Goal: Transaction & Acquisition: Purchase product/service

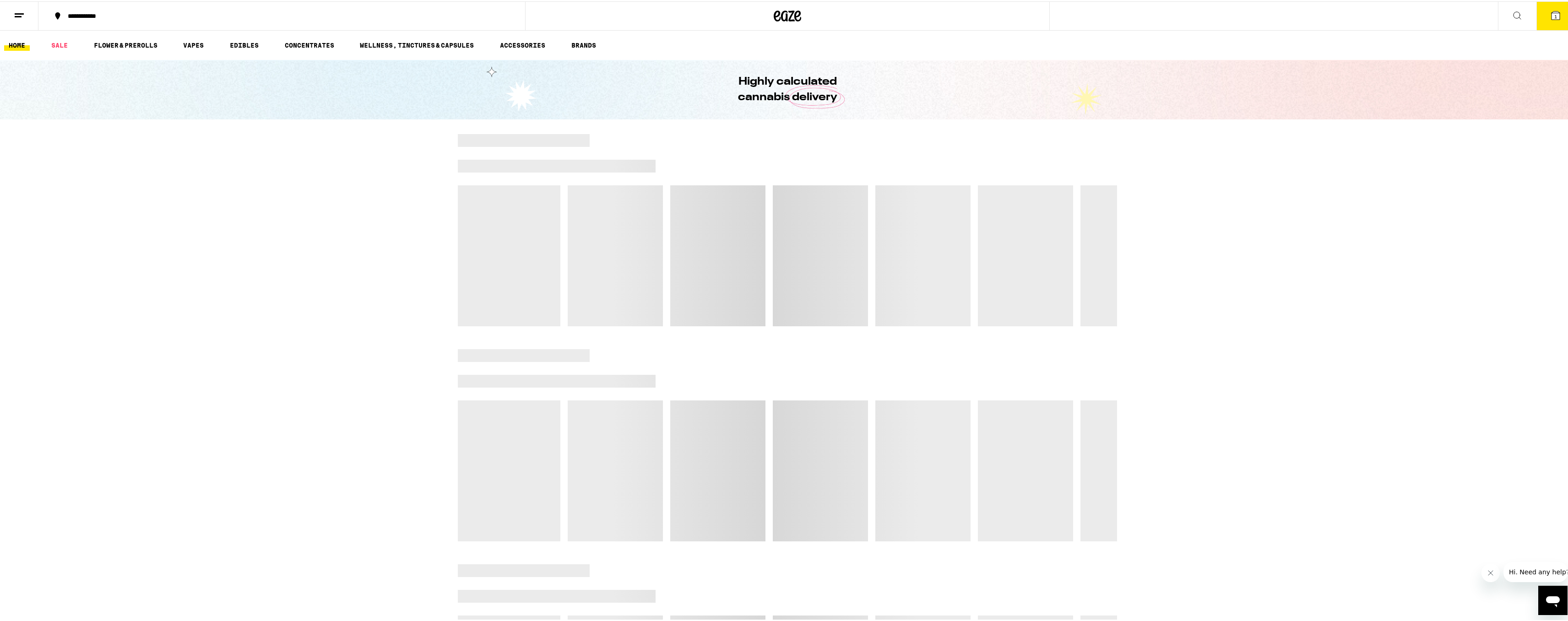
click at [1551, 19] on icon at bounding box center [1555, 14] width 11 height 11
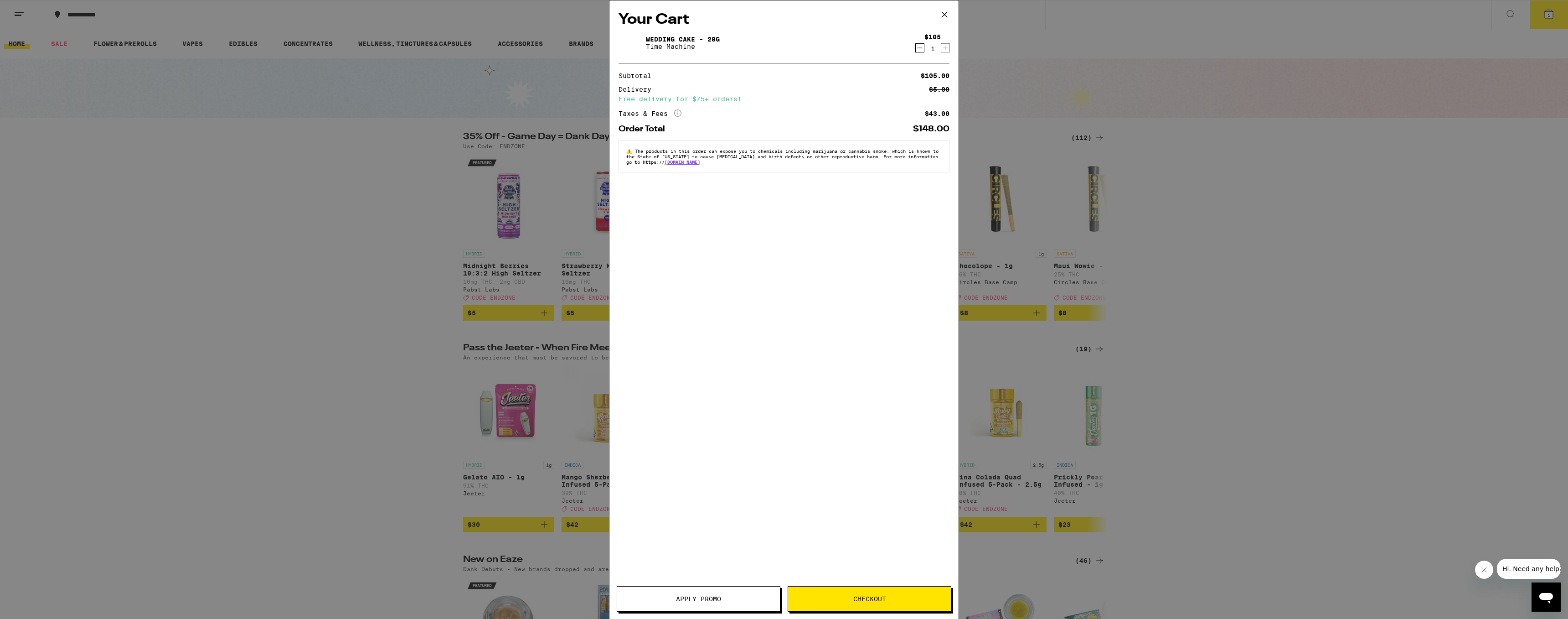
click at [1105, 386] on div "Your Cart Wedding Cake - 28g Time Machine $105 1 Subtotal $105.00 Delivery $5.0…" at bounding box center [784, 310] width 1568 height 619
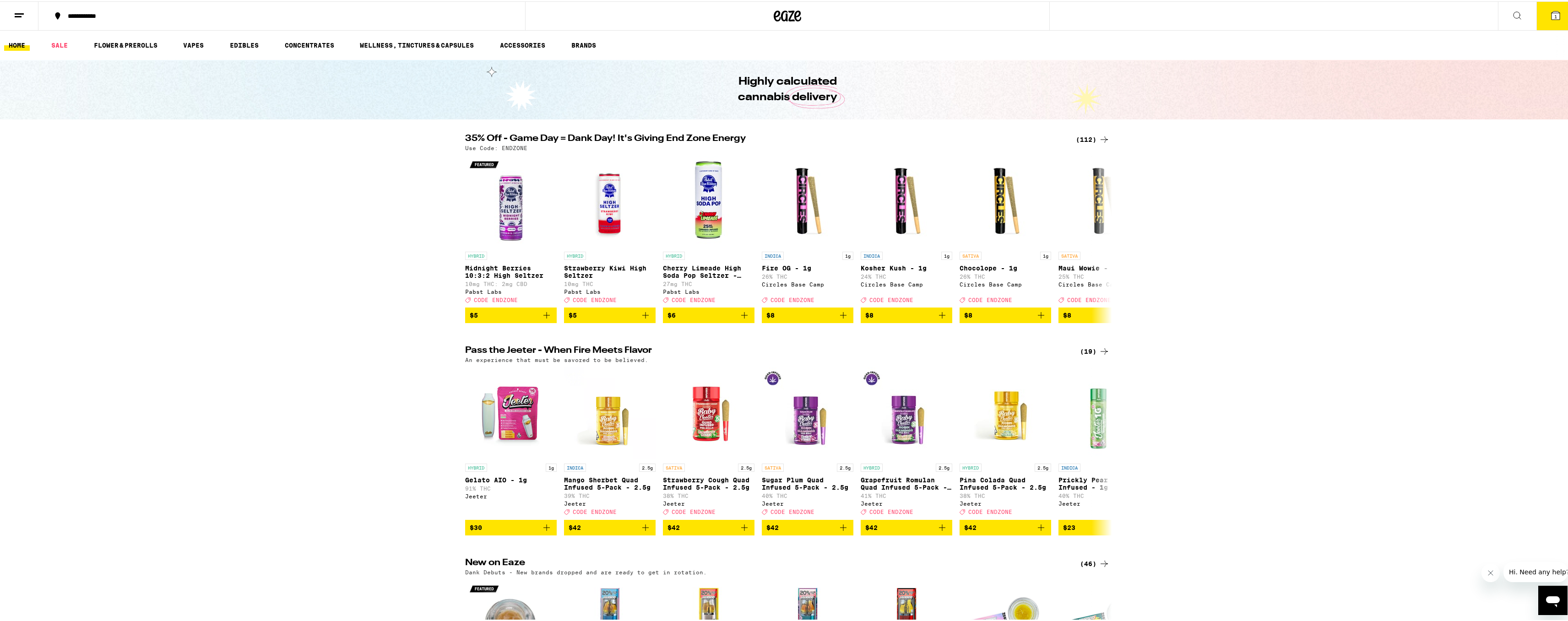
click at [518, 147] on p "Use Code: ENDZONE" at bounding box center [496, 146] width 62 height 6
copy p "ENDZONE"
click at [1552, 16] on icon at bounding box center [1555, 14] width 8 height 8
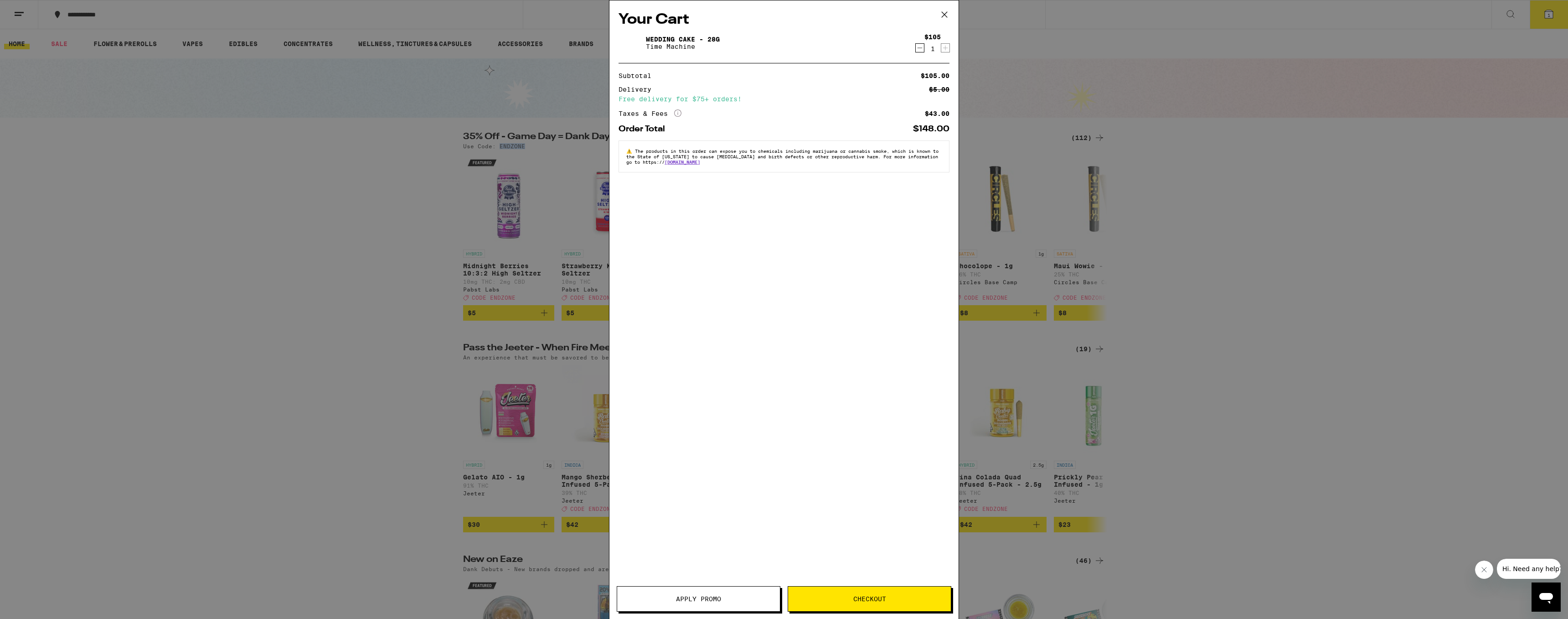
click at [715, 597] on span "Apply Promo" at bounding box center [699, 599] width 45 height 6
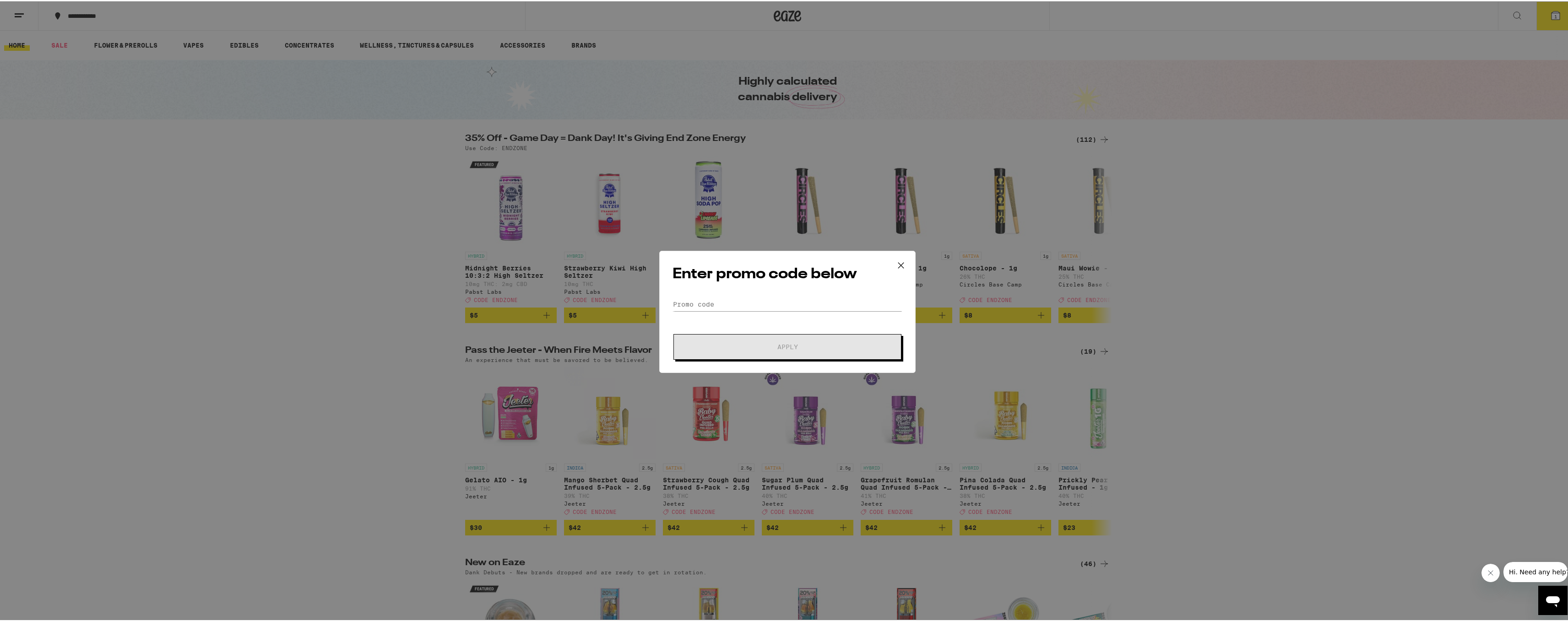
click at [797, 293] on div "Enter promo code below Promo Code Apply" at bounding box center [788, 310] width 256 height 122
click at [791, 305] on input "Promo Code" at bounding box center [787, 303] width 230 height 14
paste input "ENDZONE"
type input "ENDZONE"
click at [796, 346] on span "Apply" at bounding box center [787, 346] width 165 height 6
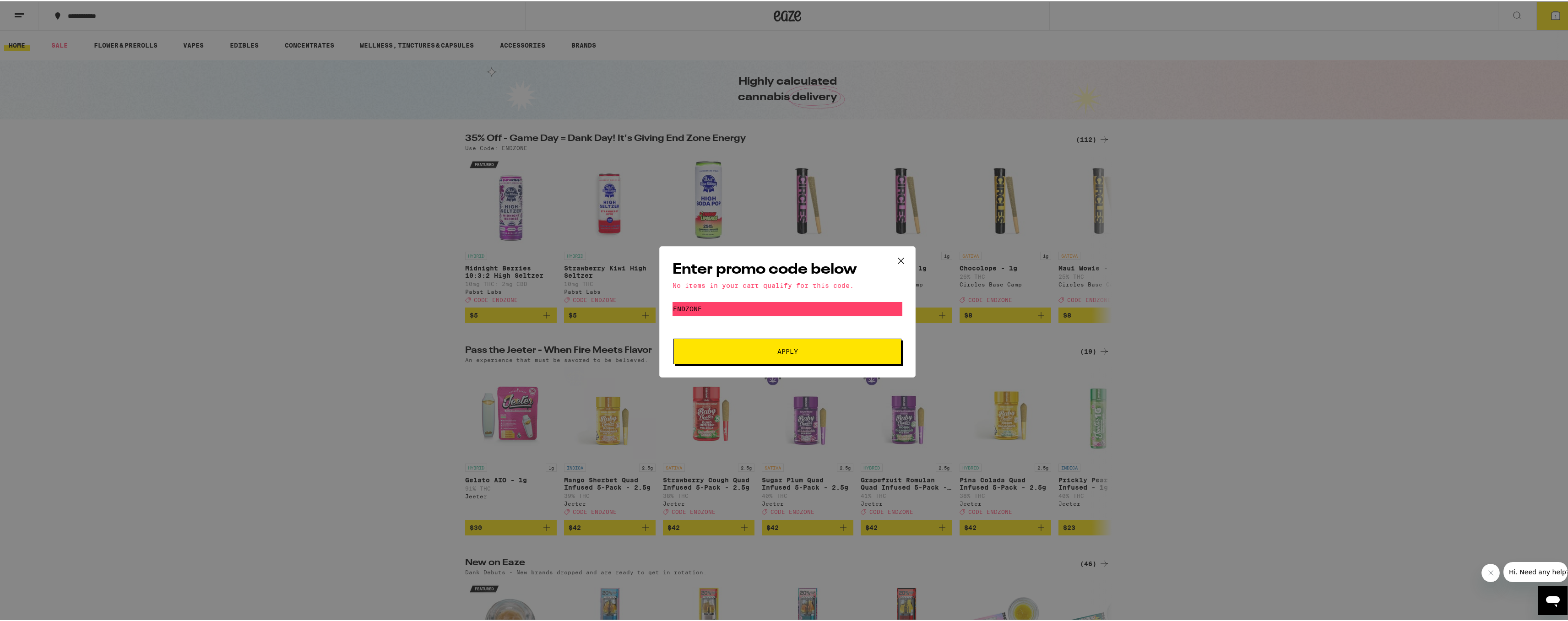
click at [894, 259] on icon at bounding box center [901, 259] width 14 height 14
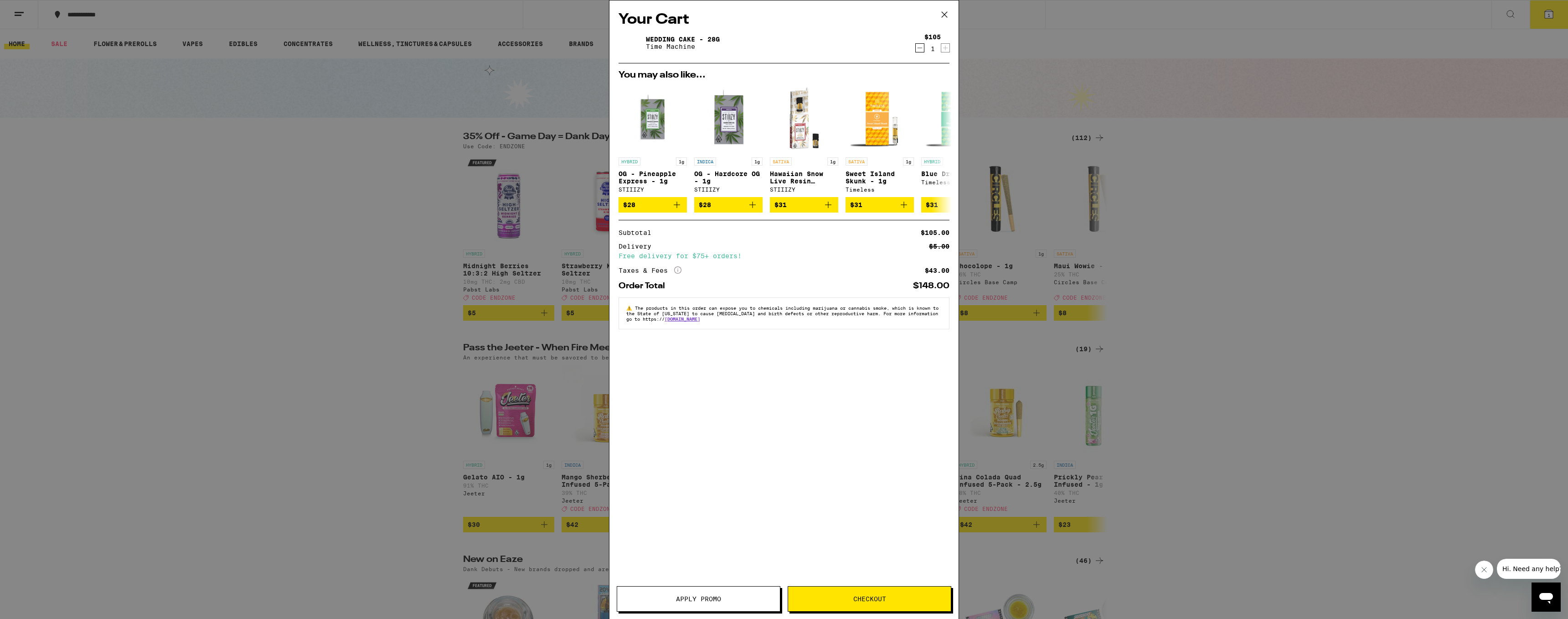
click at [918, 47] on icon "Decrement" at bounding box center [920, 48] width 8 height 11
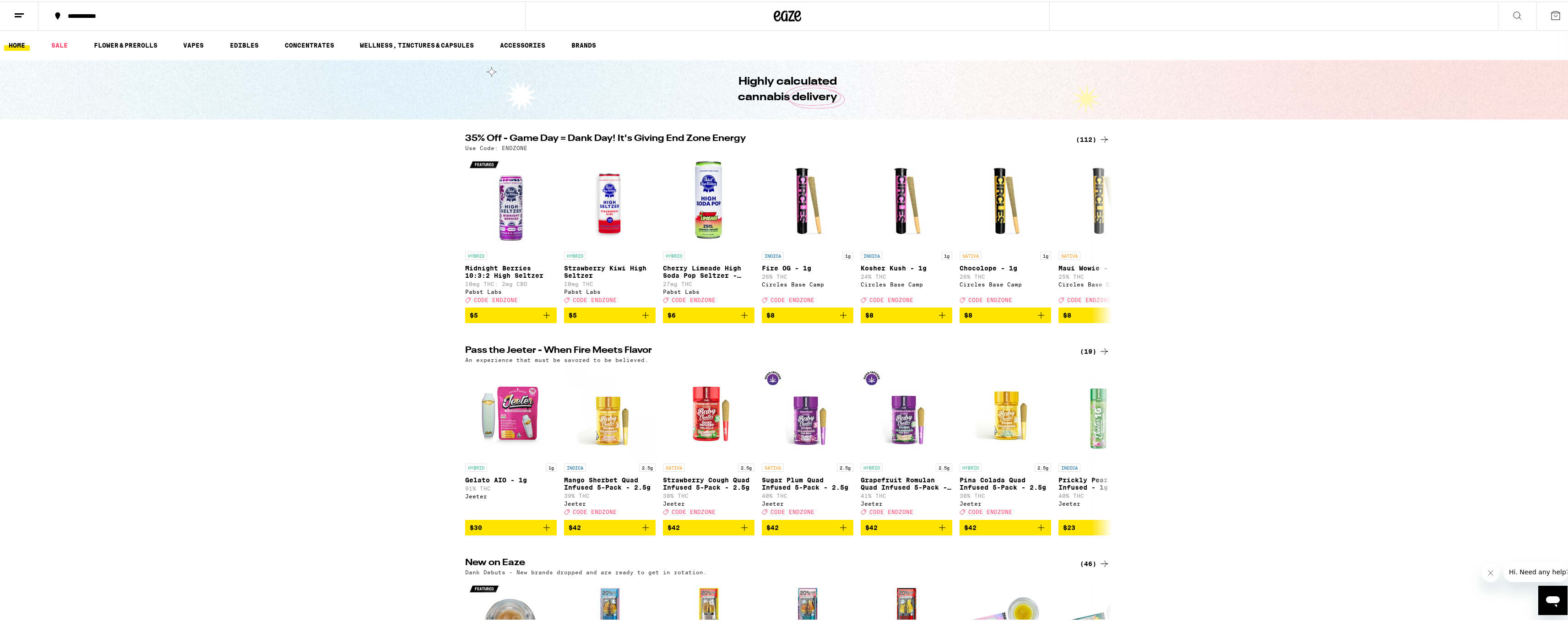
click at [1092, 138] on div "(112)" at bounding box center [1092, 138] width 34 height 11
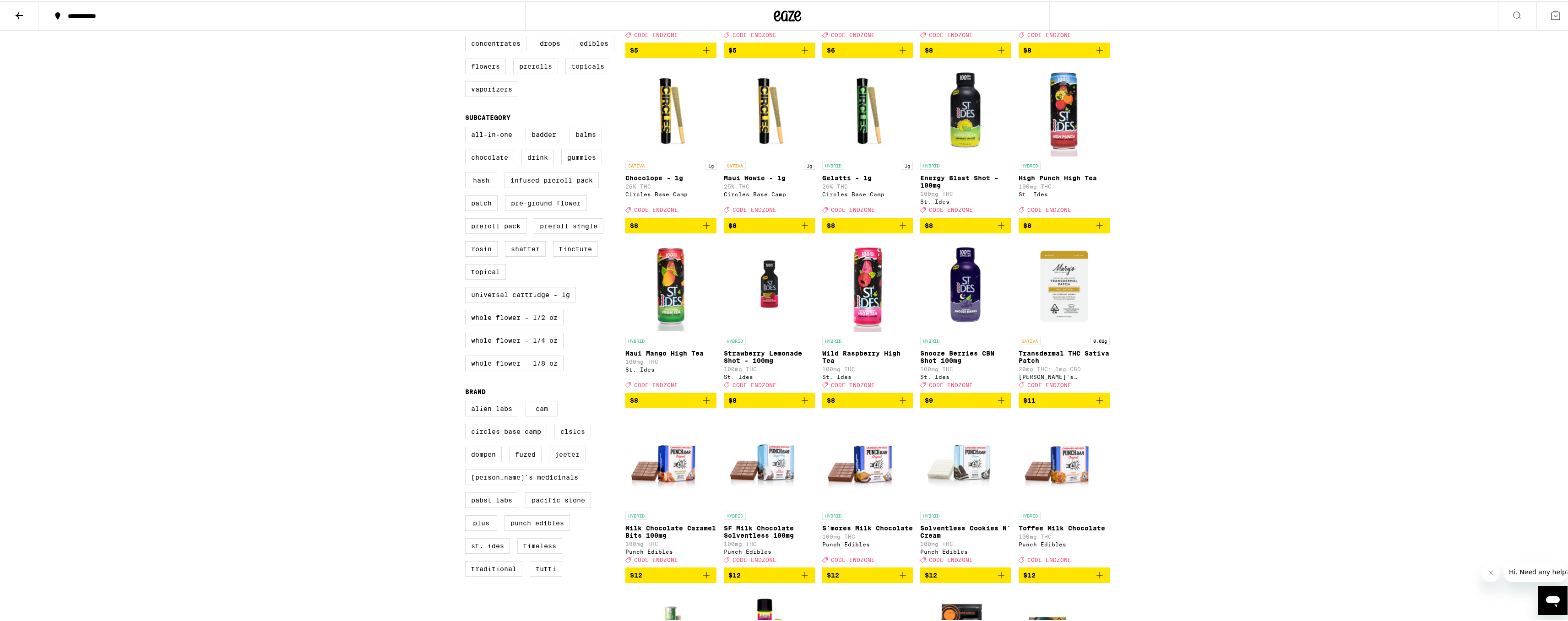
scroll to position [275, 0]
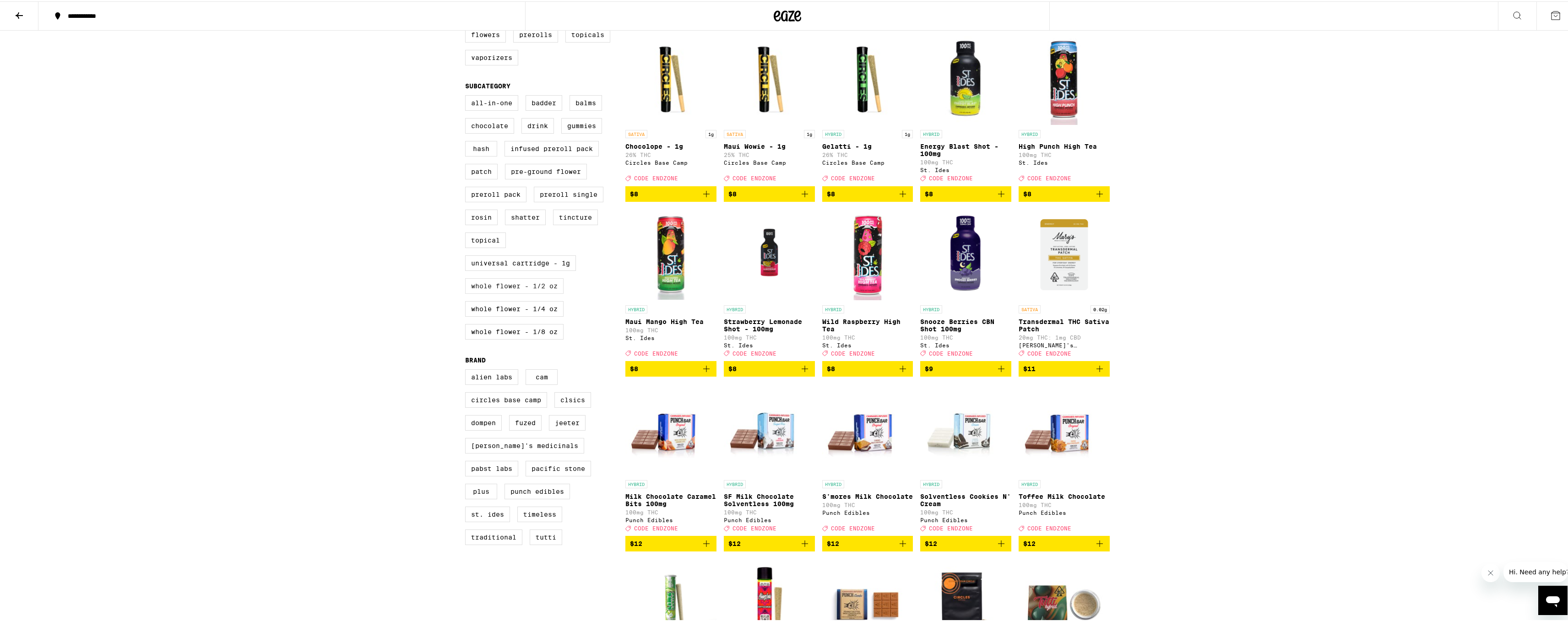
click at [530, 293] on label "Whole Flower - 1/2 oz" at bounding box center [514, 284] width 98 height 15
click at [467, 96] on input "Whole Flower - 1/2 oz" at bounding box center [467, 95] width 1 height 1
checkbox input "true"
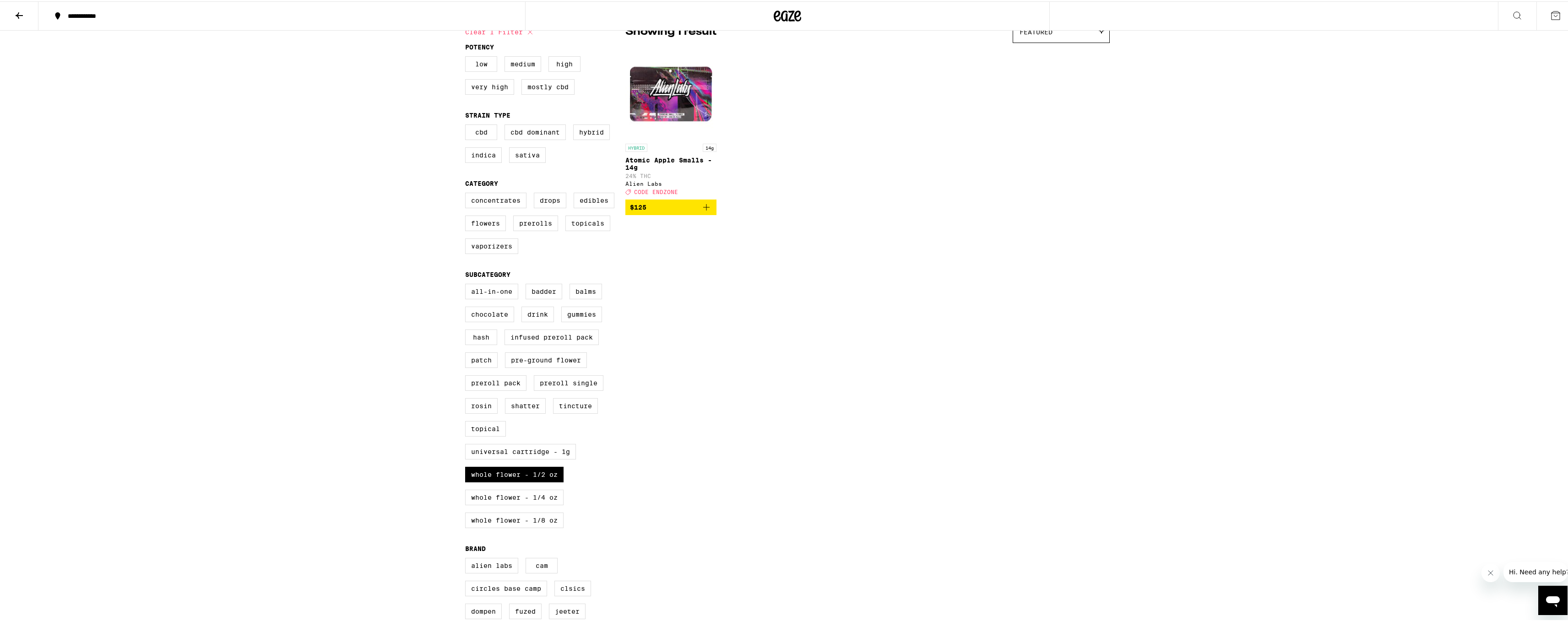
scroll to position [137, 0]
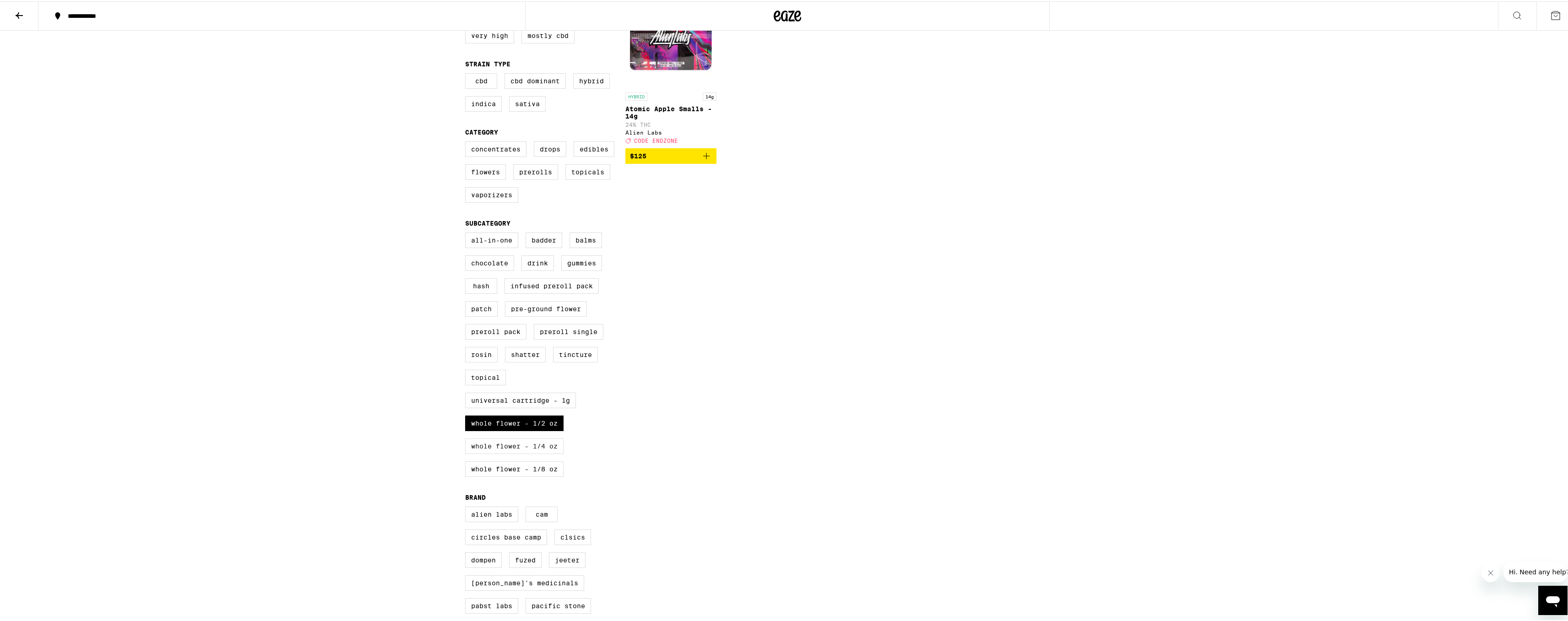
click at [548, 453] on label "Whole Flower - 1/4 oz" at bounding box center [514, 445] width 98 height 15
click at [467, 233] on input "Whole Flower - 1/4 oz" at bounding box center [467, 233] width 1 height 1
checkbox input "true"
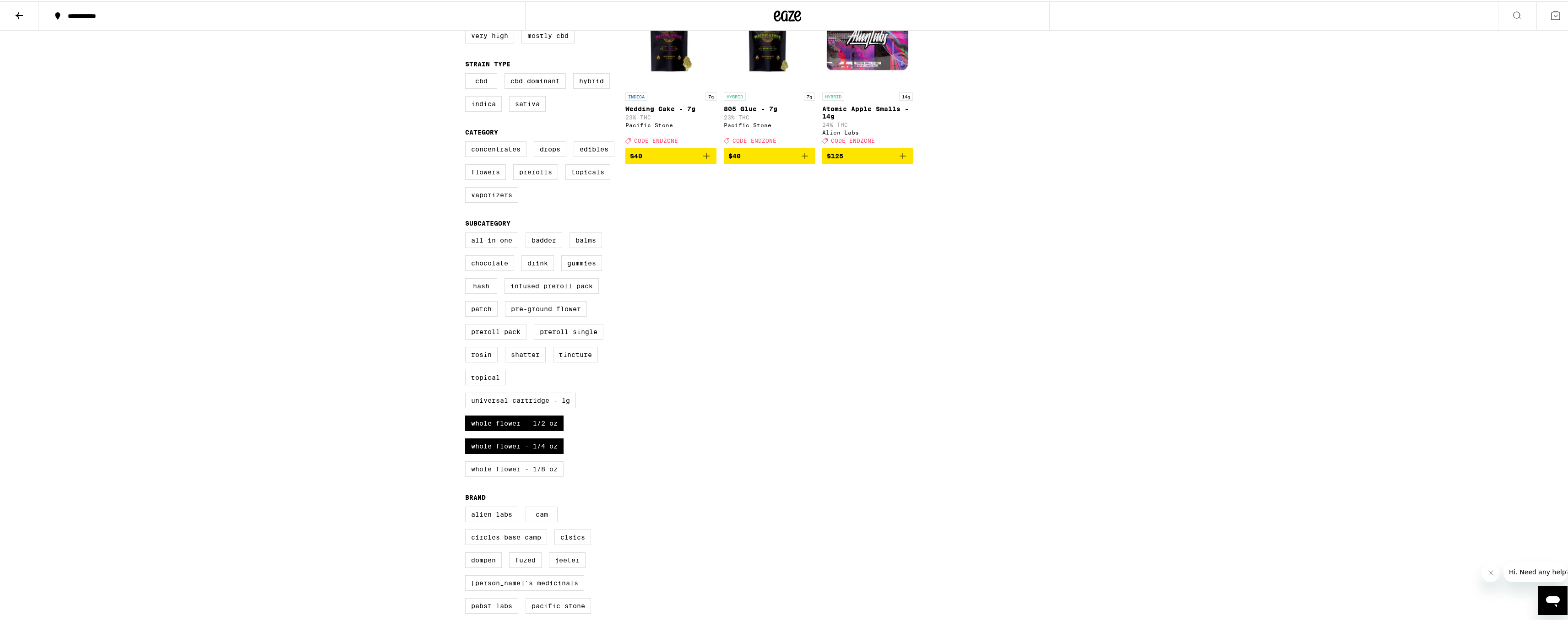
click at [538, 476] on label "Whole Flower - 1/8 oz" at bounding box center [514, 467] width 98 height 15
click at [467, 233] on input "Whole Flower - 1/8 oz" at bounding box center [467, 233] width 1 height 1
checkbox input "true"
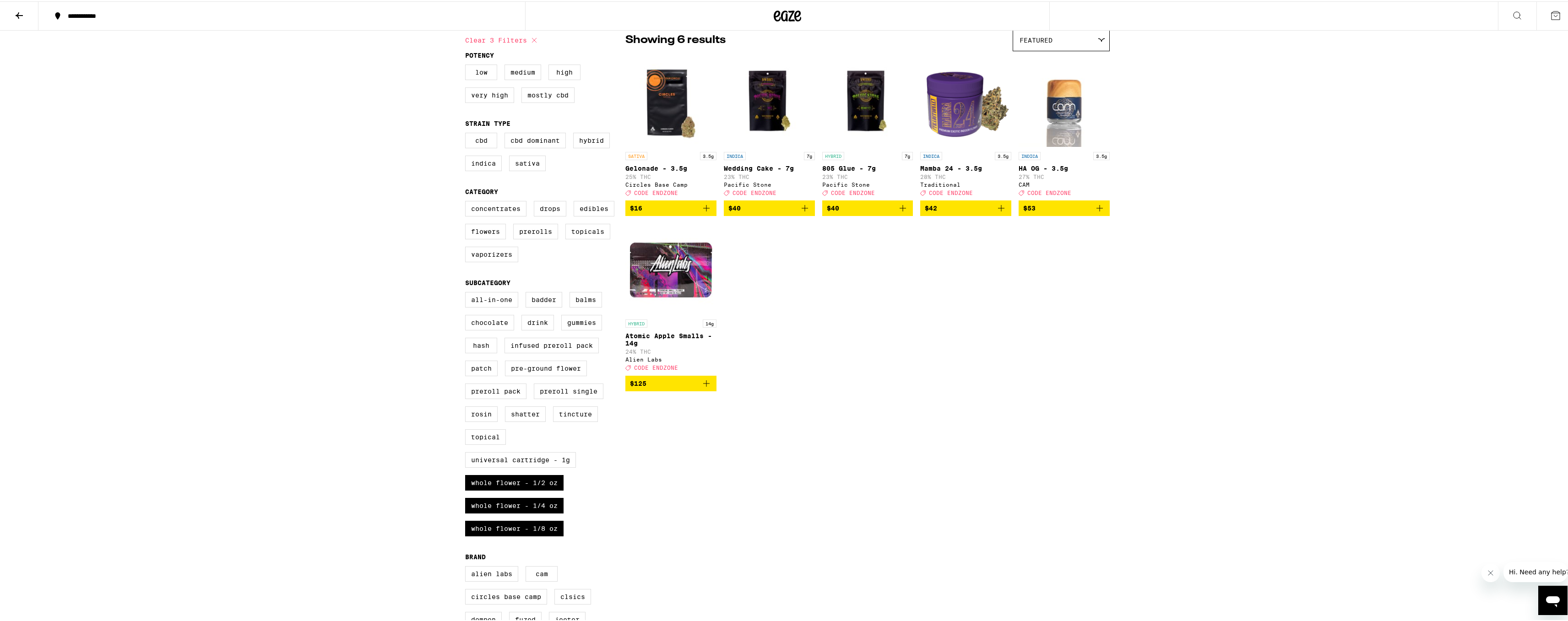
scroll to position [92, 0]
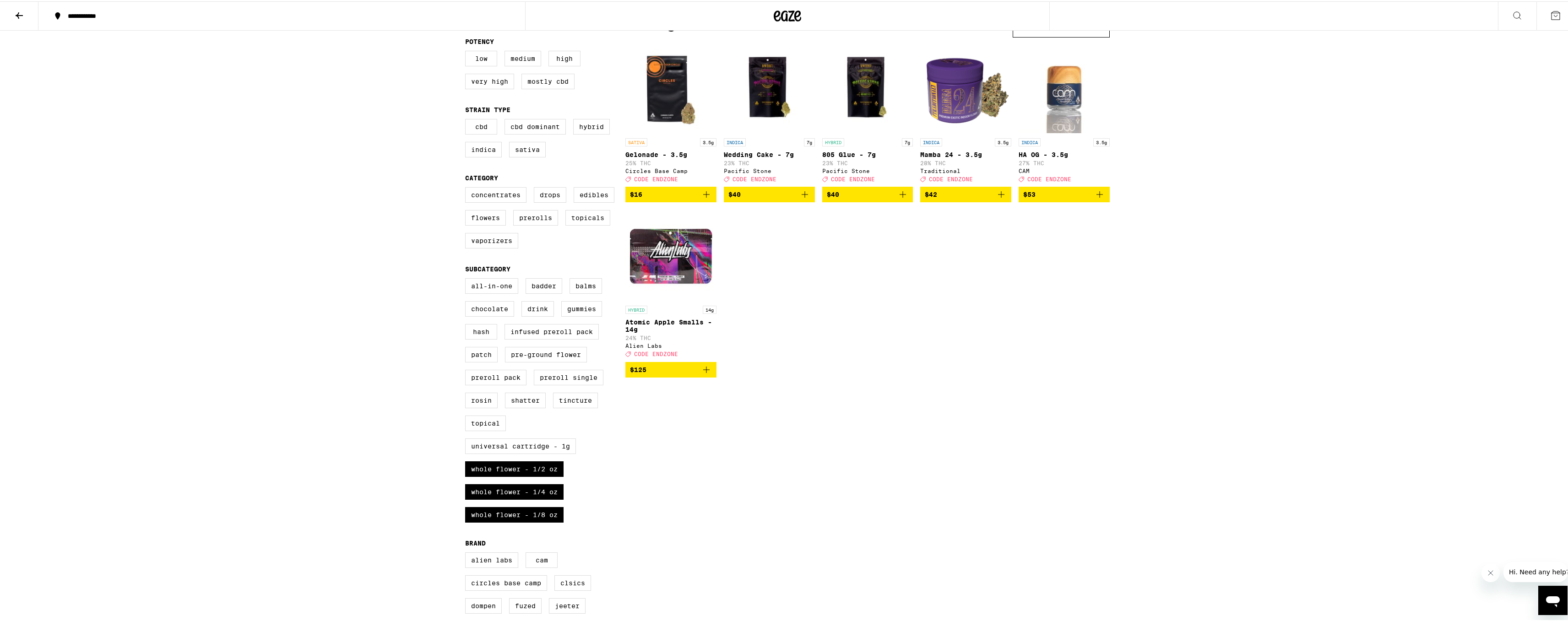
click at [800, 199] on icon "Add to bag" at bounding box center [804, 193] width 11 height 11
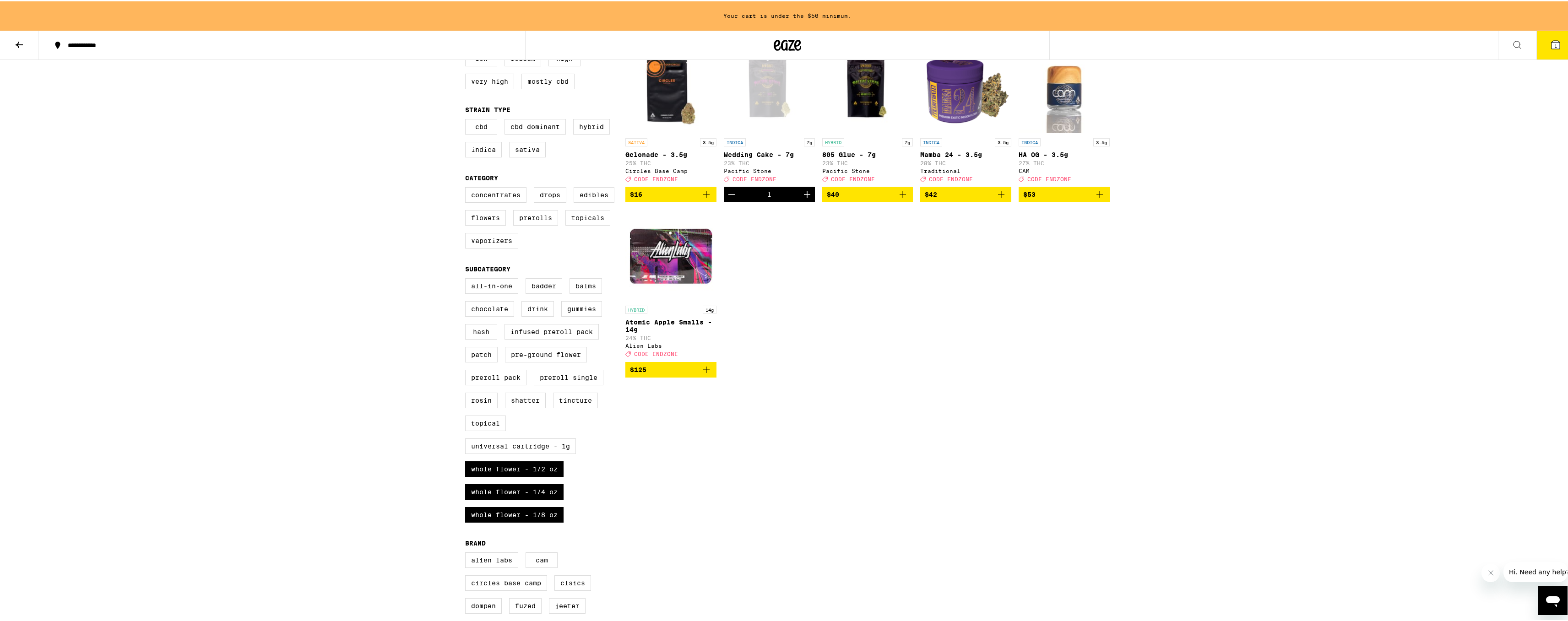
click at [802, 199] on icon "Increment" at bounding box center [807, 193] width 11 height 11
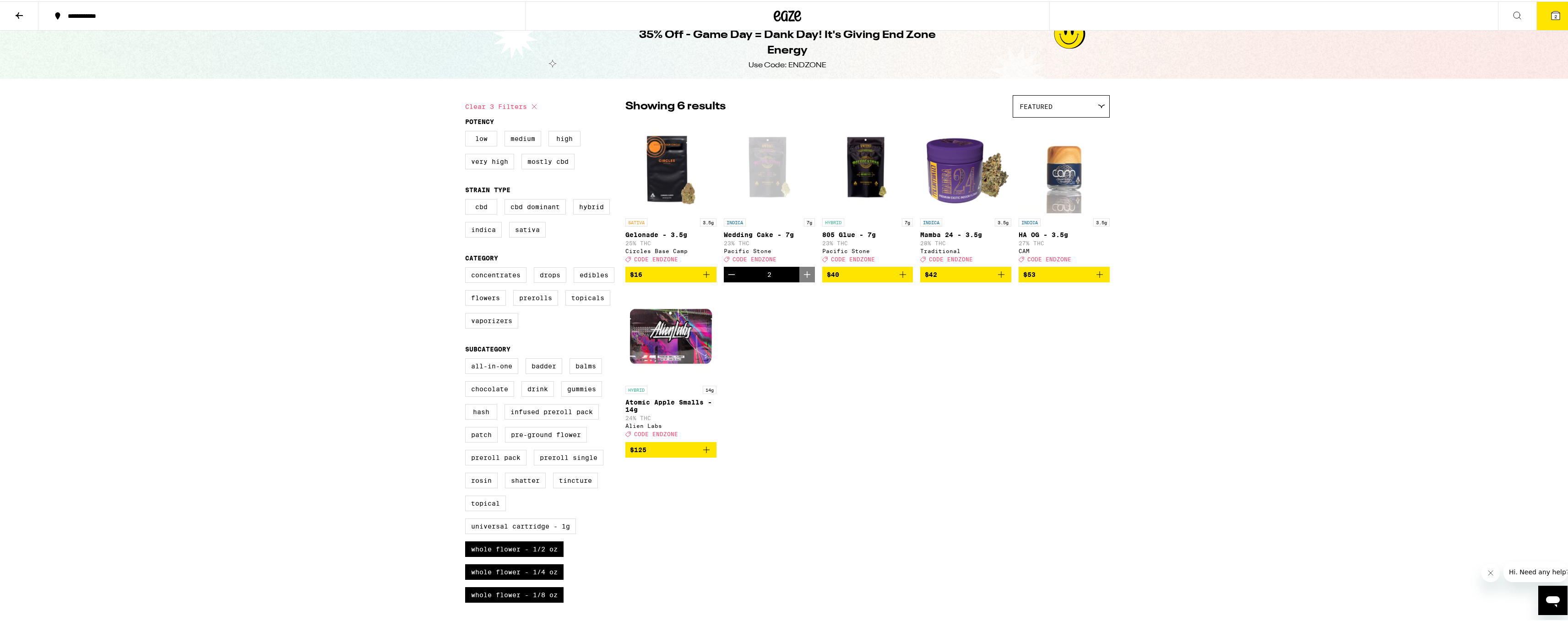
scroll to position [0, 0]
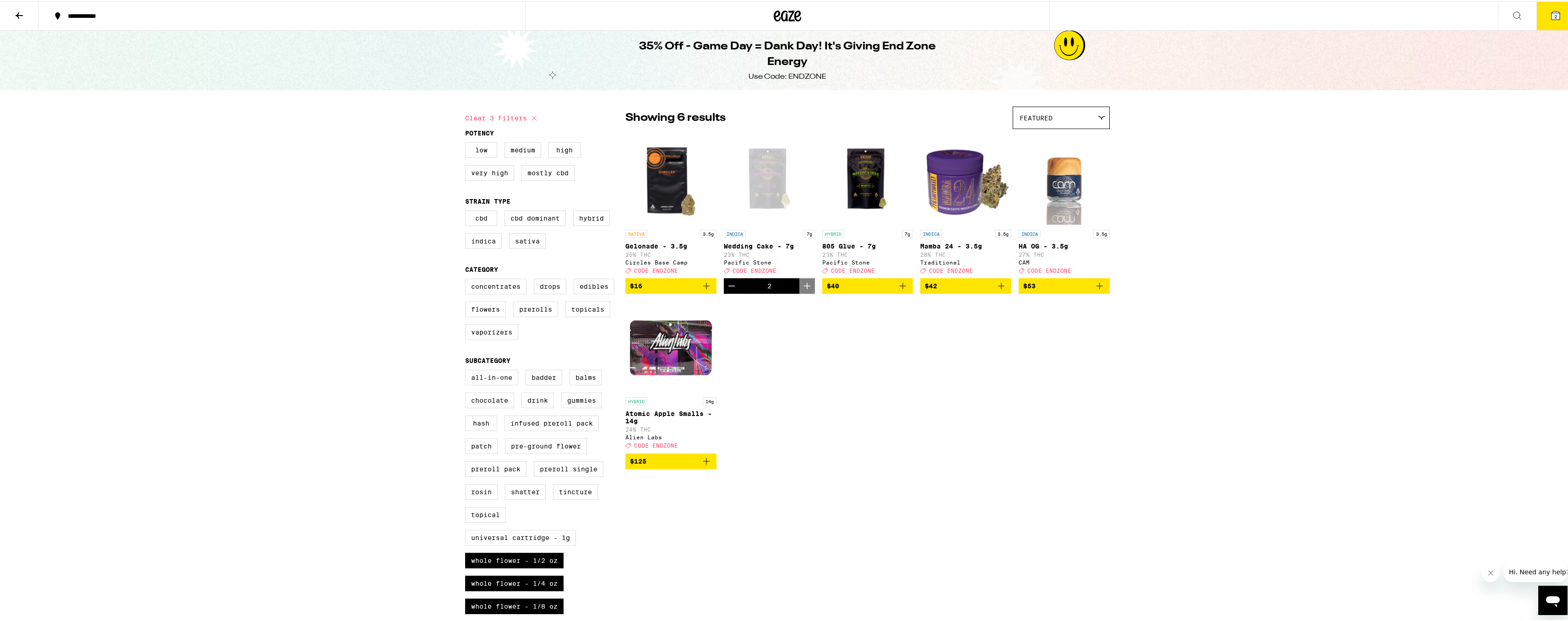
click at [1540, 11] on button "2" at bounding box center [1555, 15] width 38 height 29
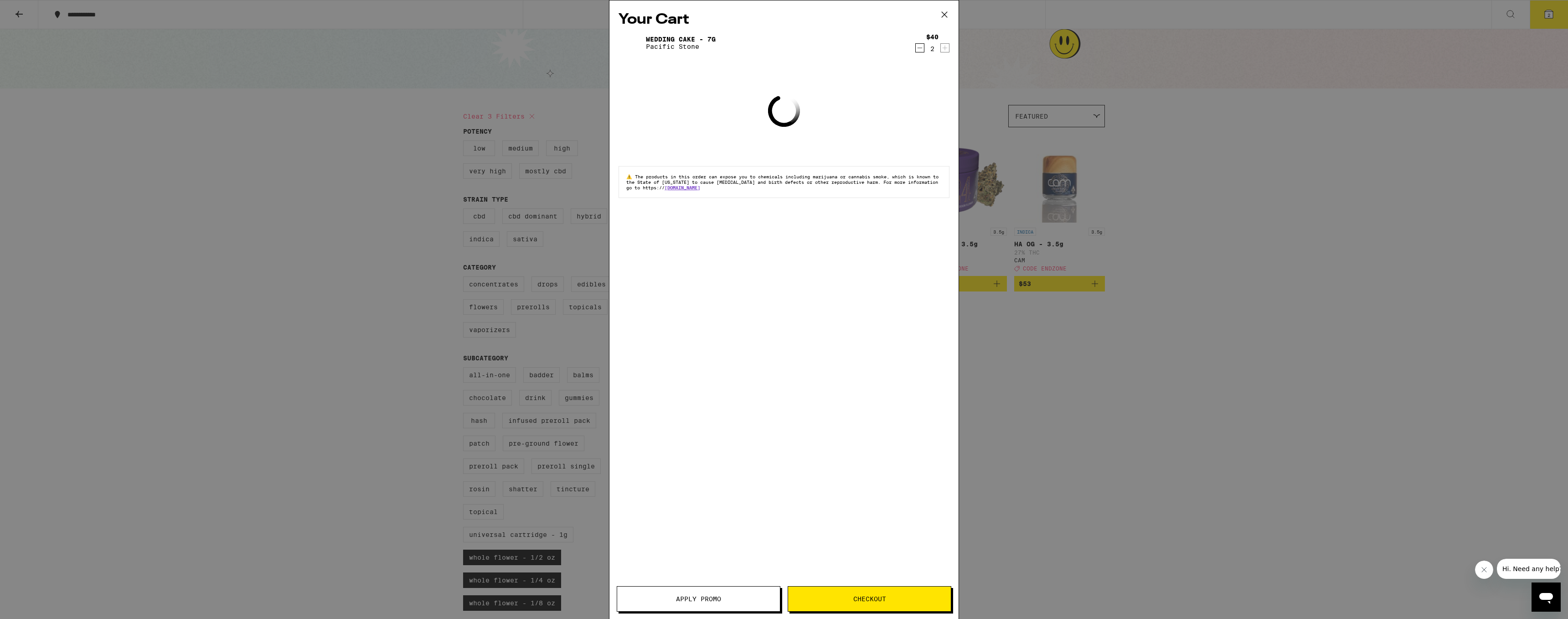
click at [1198, 278] on div "Your Cart Wedding Cake - 7g Pacific Stone $40 2 Loading ⚠️ The products in this…" at bounding box center [784, 310] width 1568 height 619
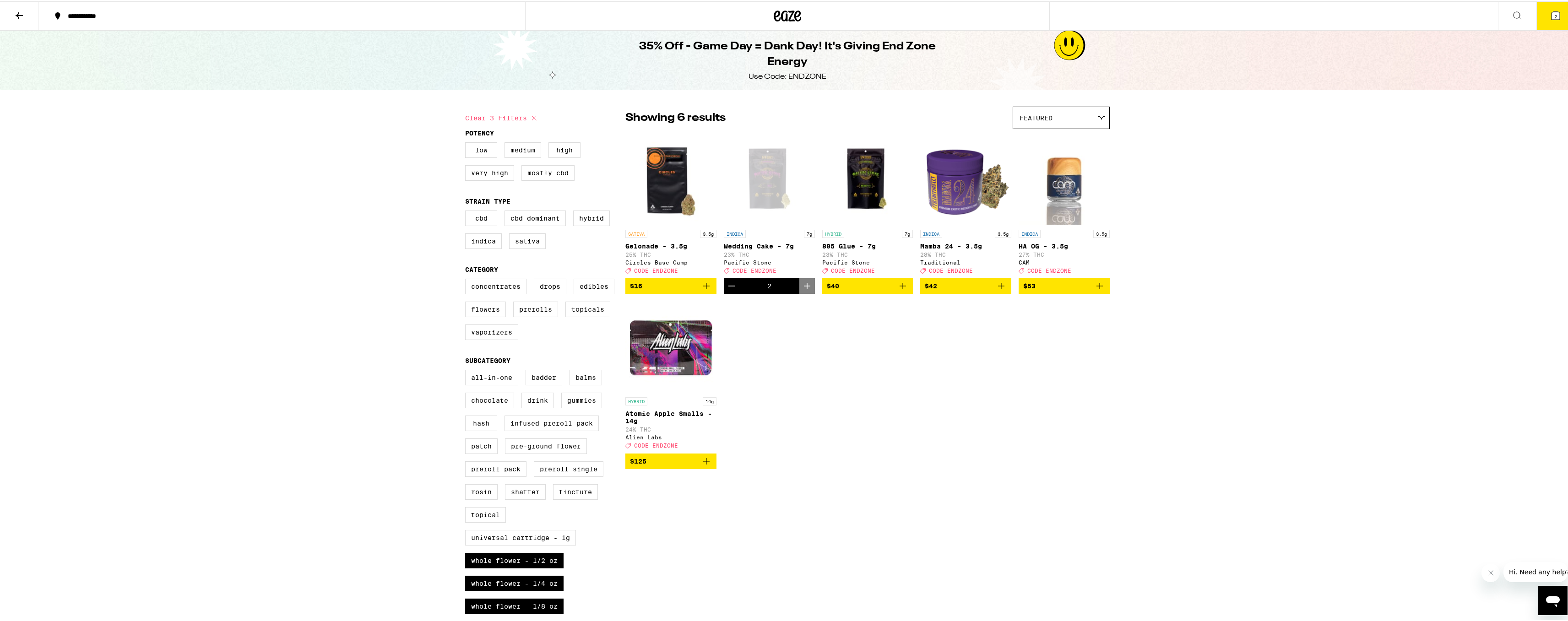
click at [726, 288] on icon "Decrement" at bounding box center [731, 284] width 11 height 11
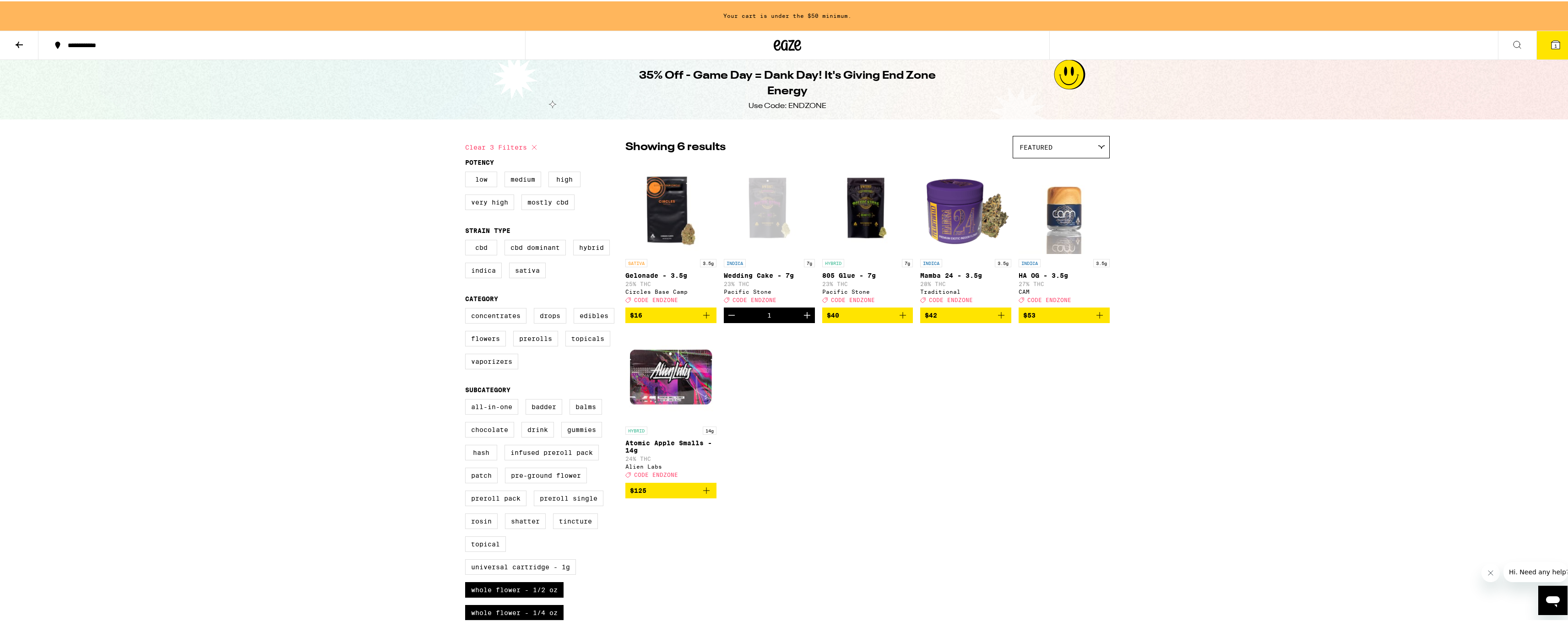
click at [904, 319] on icon "Add to bag" at bounding box center [902, 314] width 11 height 11
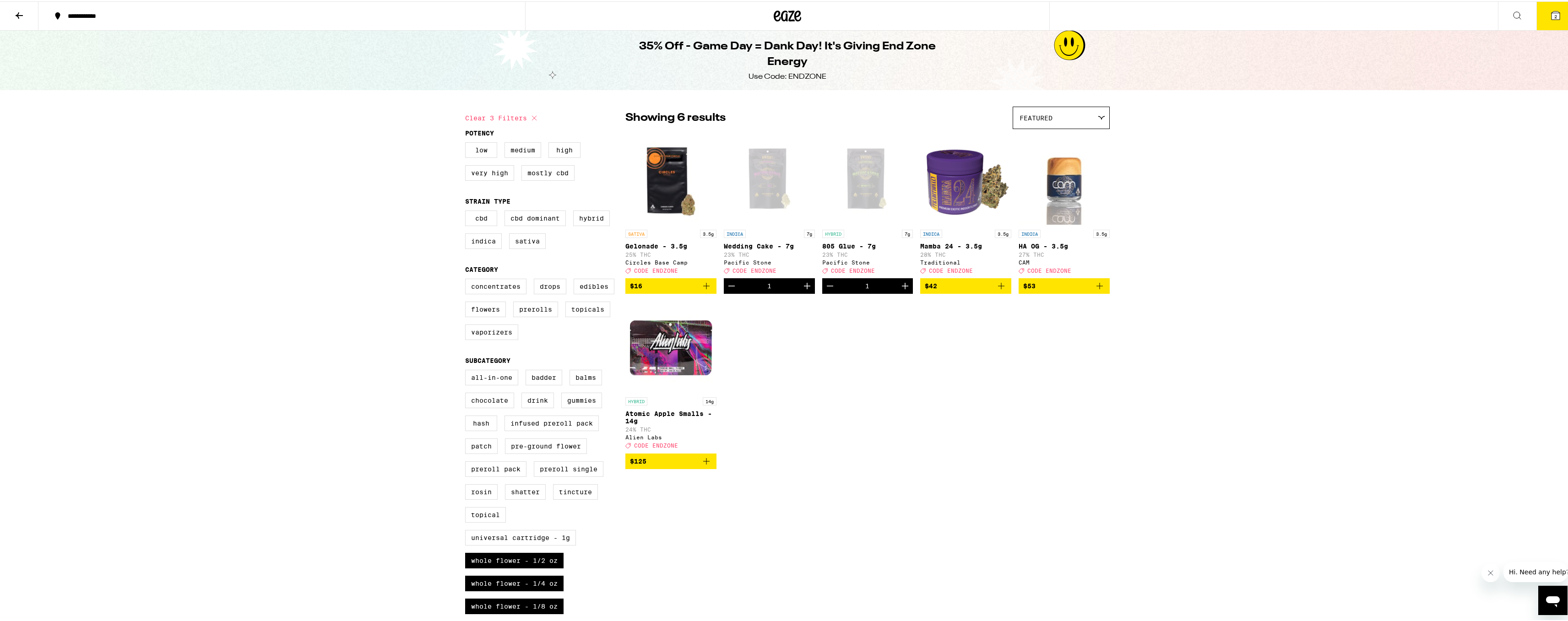
click at [926, 368] on div "SATIVA 3.5g Gelonade - 3.5g 25% THC Circles Base Camp Deal Created with Sketch.…" at bounding box center [867, 300] width 484 height 335
click at [1554, 14] on span "2" at bounding box center [1555, 15] width 3 height 6
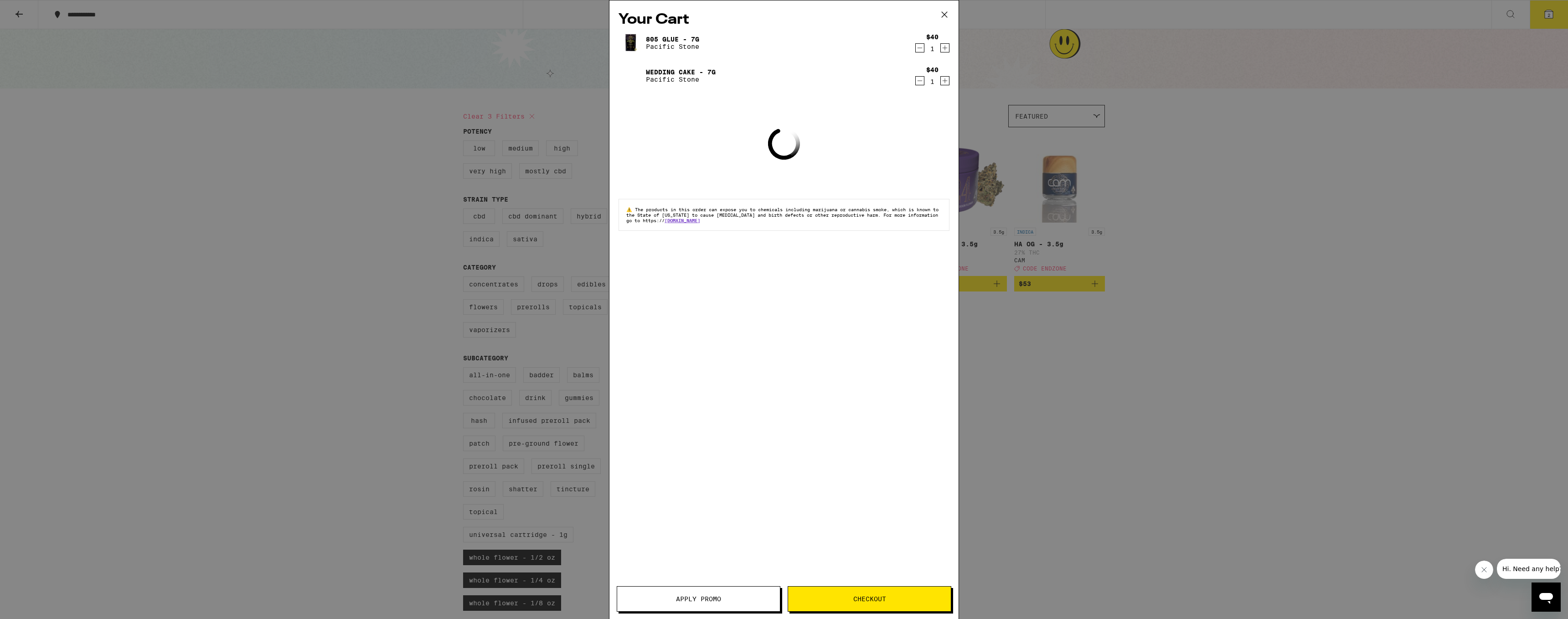
click at [714, 599] on span "Apply Promo" at bounding box center [699, 599] width 45 height 6
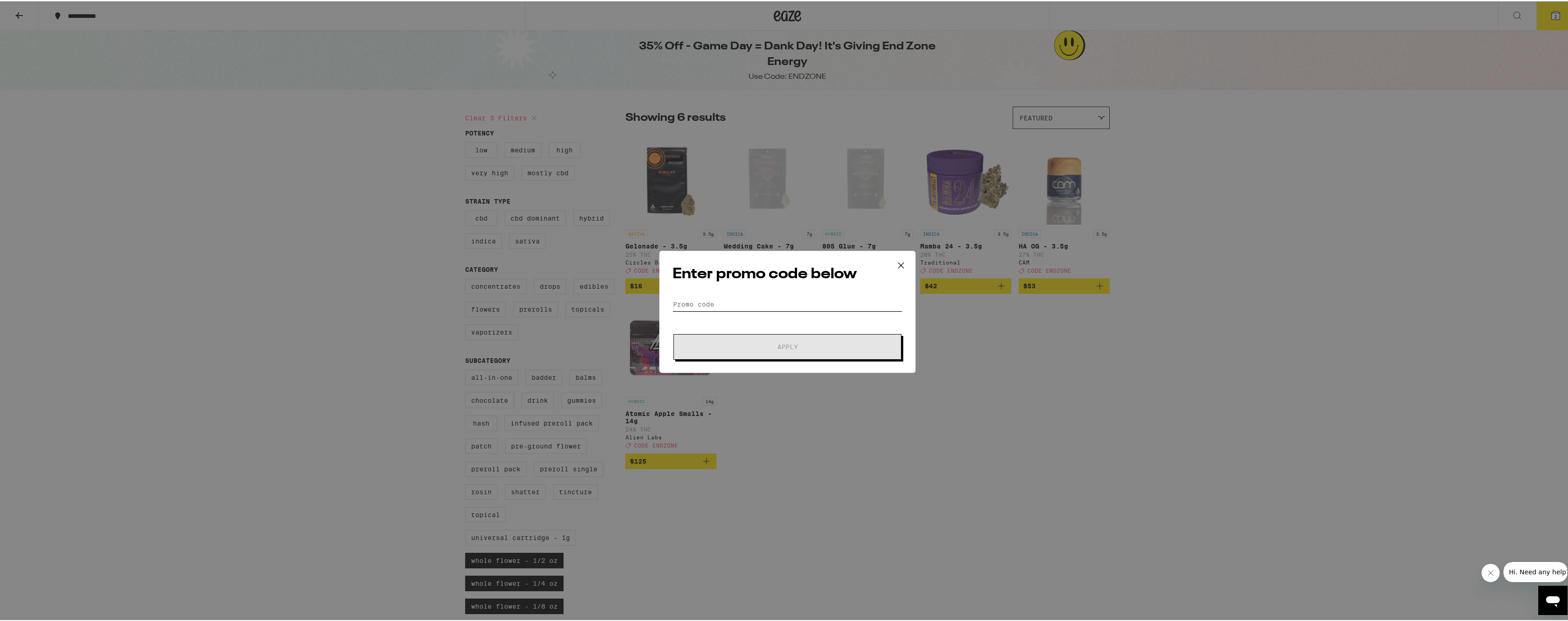
click at [812, 299] on input "Promo Code" at bounding box center [787, 303] width 230 height 14
paste input "ENDZONE"
type input "ENDZONE"
click at [816, 341] on button "Apply" at bounding box center [787, 346] width 228 height 26
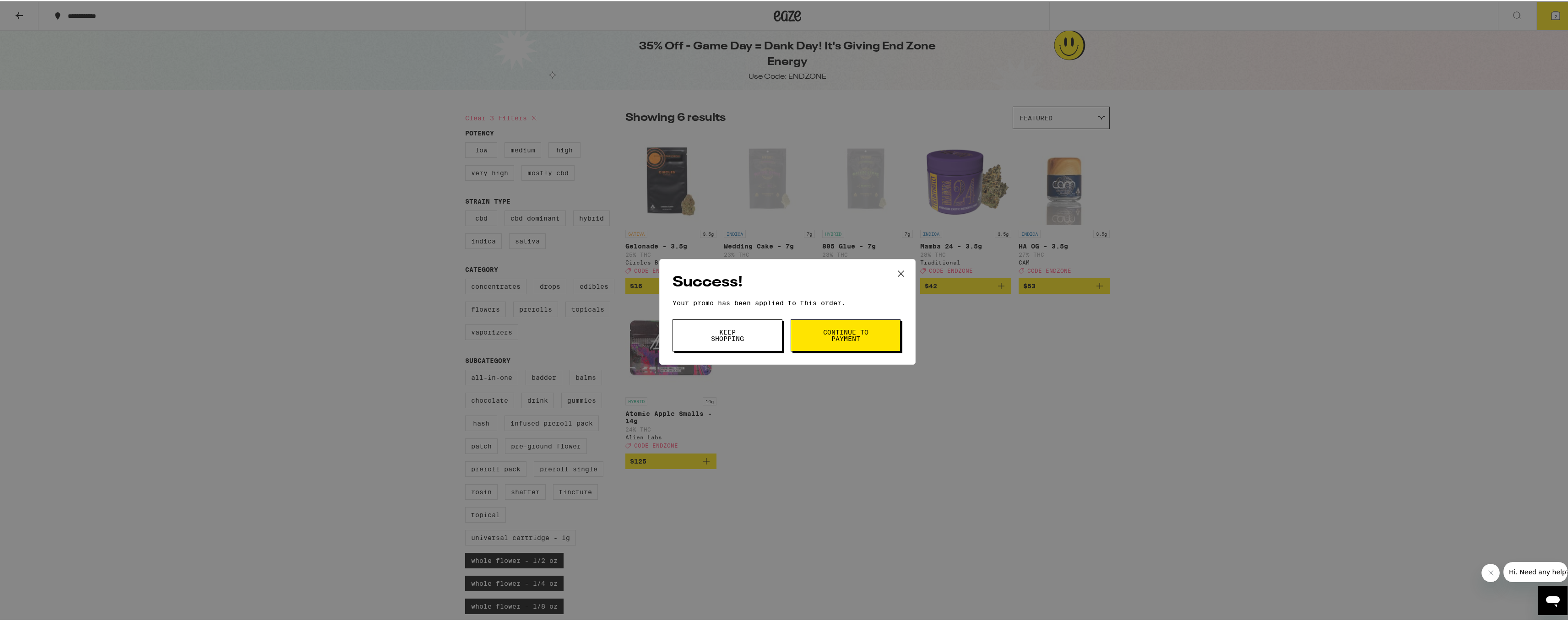
click at [881, 336] on button "Continue to payment" at bounding box center [846, 334] width 110 height 32
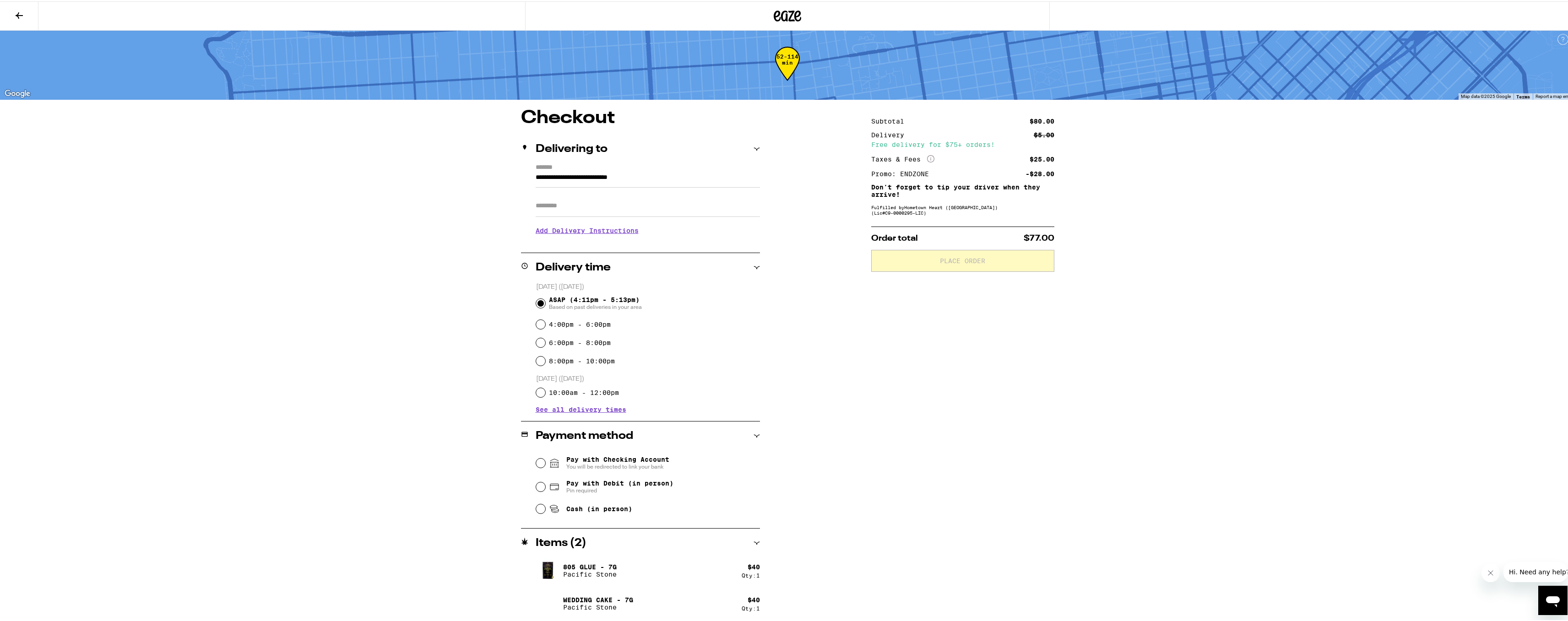
scroll to position [5, 0]
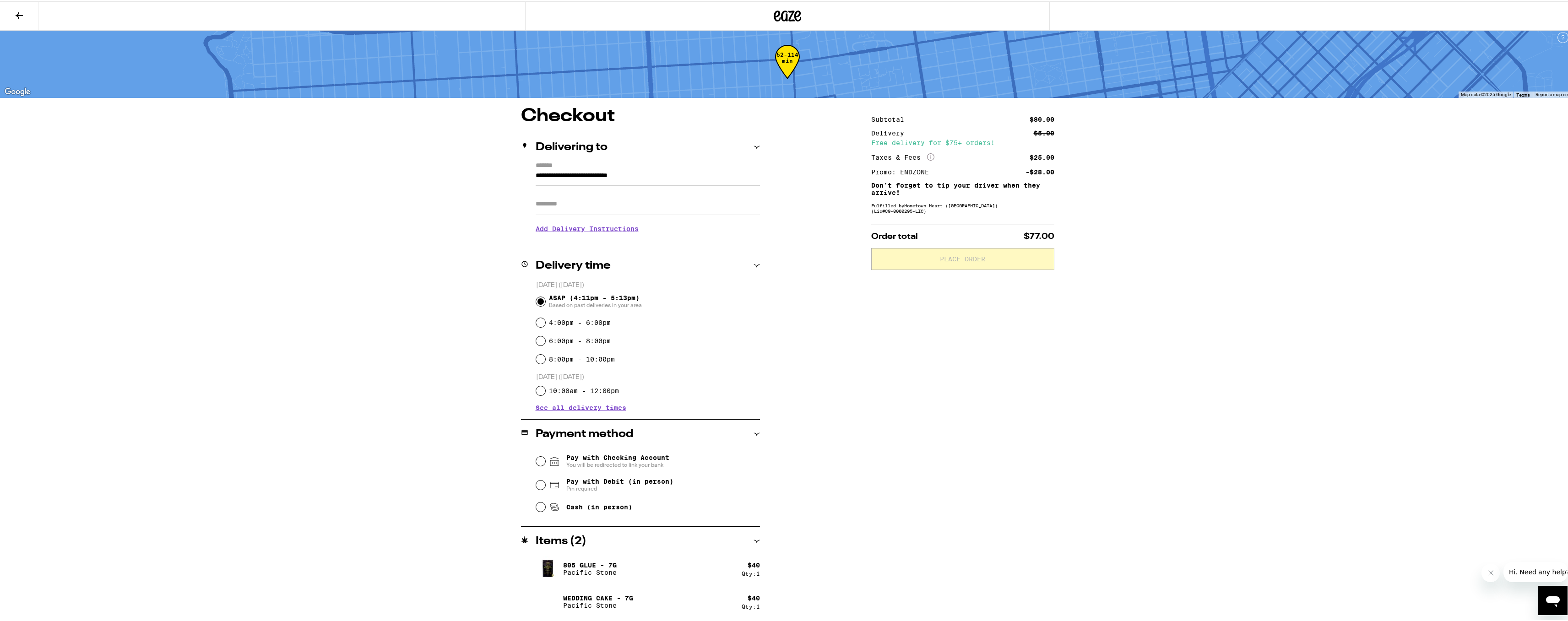
click at [995, 423] on div "Subtotal $80.00 Delivery $5.00 Free delivery for $75+ orders! Taxes & Fees More…" at bounding box center [962, 363] width 183 height 515
drag, startPoint x: 1059, startPoint y: 274, endPoint x: 1057, endPoint y: 267, distance: 7.3
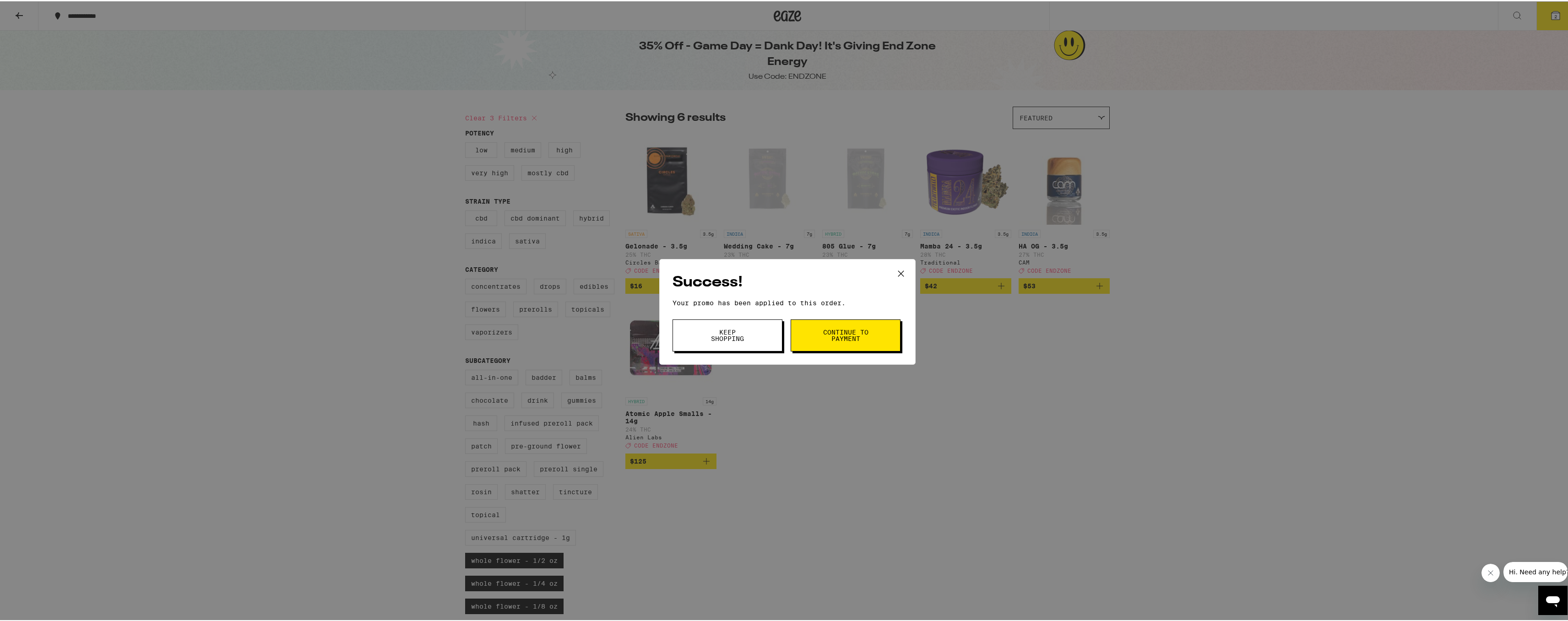
click at [900, 274] on icon at bounding box center [901, 272] width 14 height 14
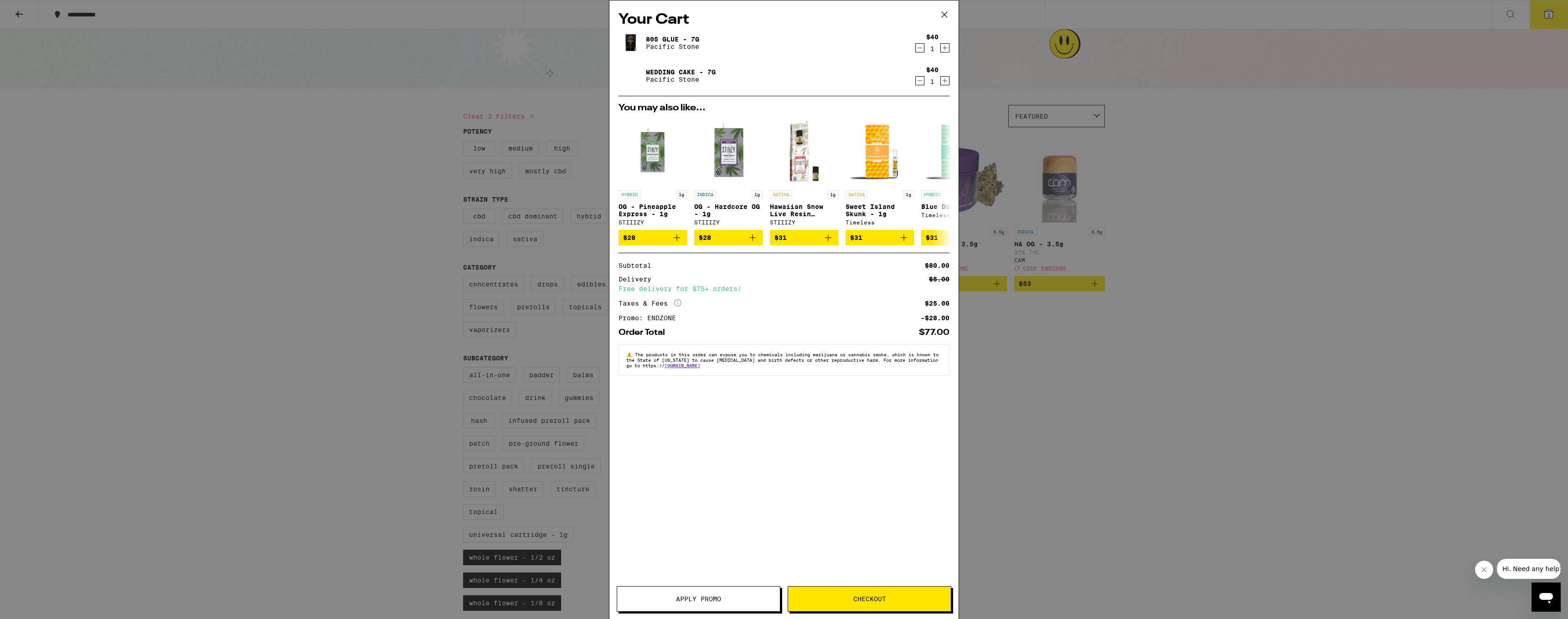
click at [949, 11] on icon at bounding box center [945, 15] width 14 height 14
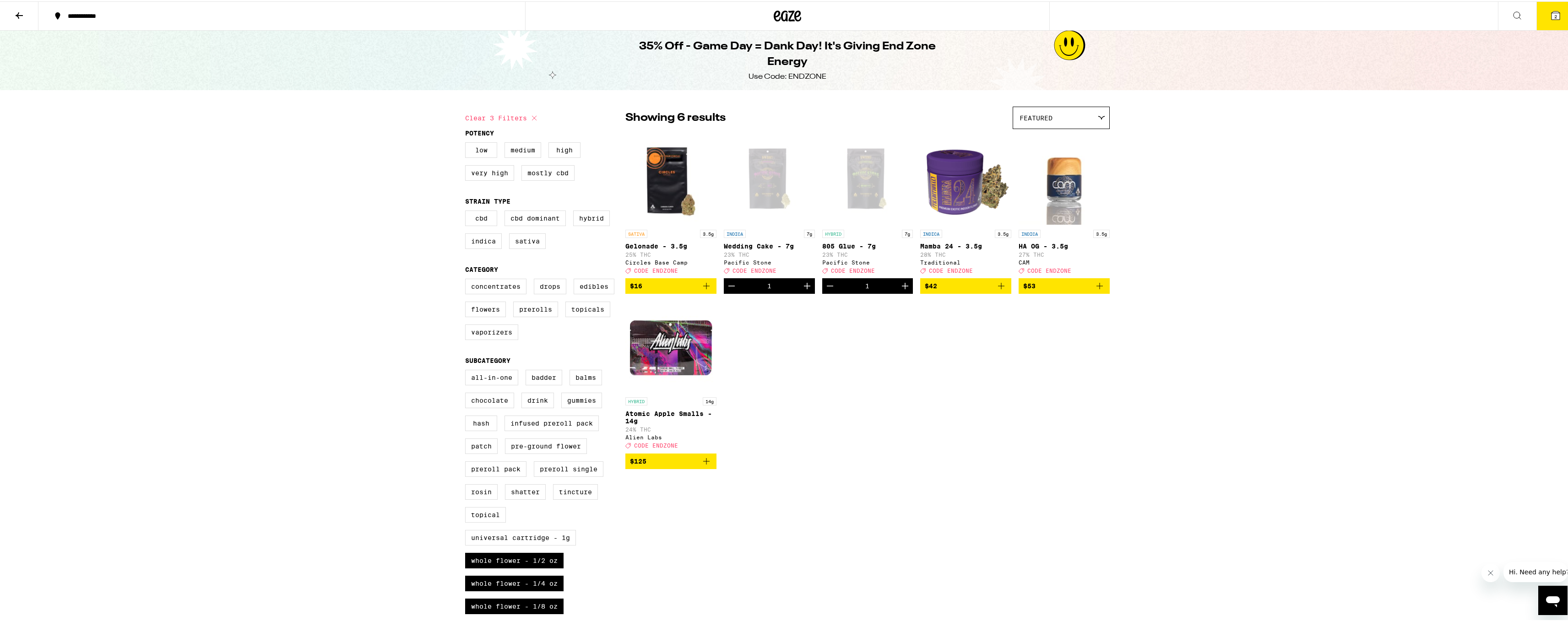
click at [702, 290] on icon "Add to bag" at bounding box center [706, 284] width 11 height 11
click at [1003, 468] on div "SATIVA 3.5g Gelonade - 3.5g 25% THC Circles Base Camp Deal Created with Sketch.…" at bounding box center [867, 300] width 484 height 335
click at [1337, 192] on div "**********" at bounding box center [787, 488] width 1574 height 977
click at [1554, 12] on span "3" at bounding box center [1555, 15] width 3 height 6
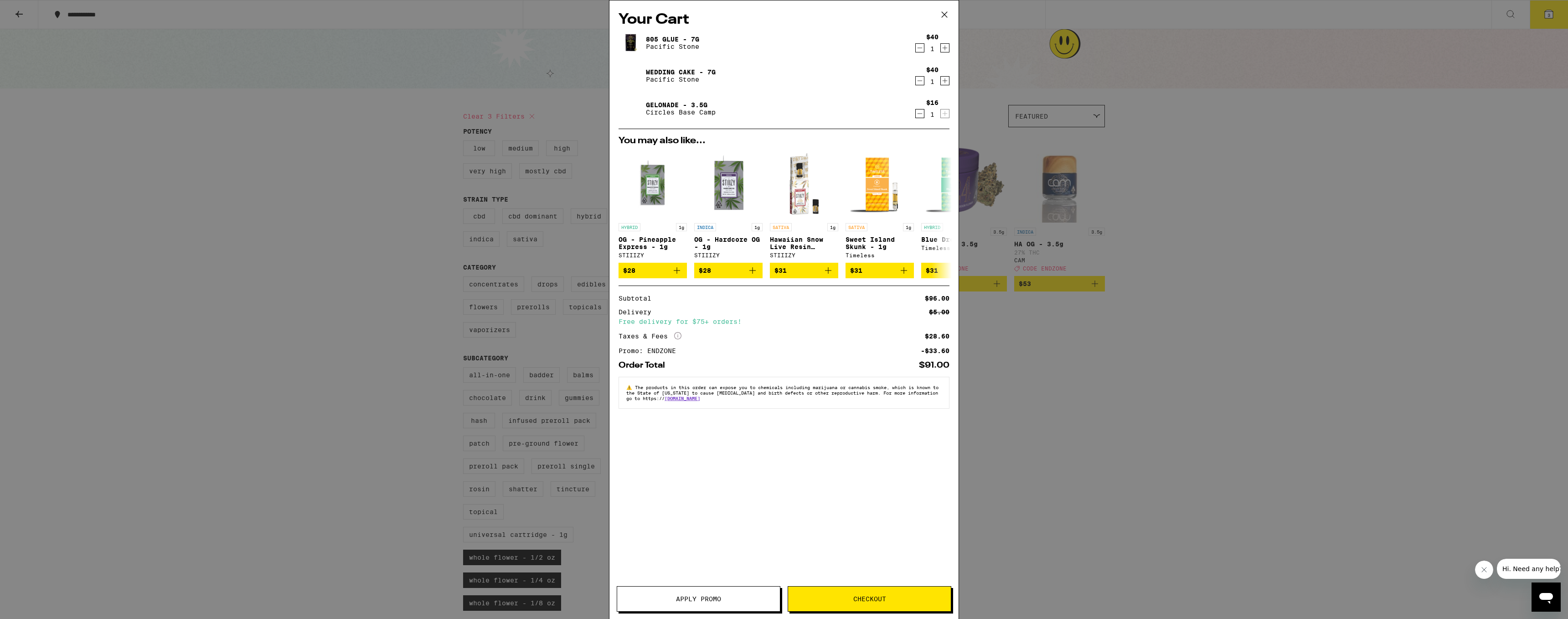
click at [911, 602] on button "Checkout" at bounding box center [869, 599] width 164 height 25
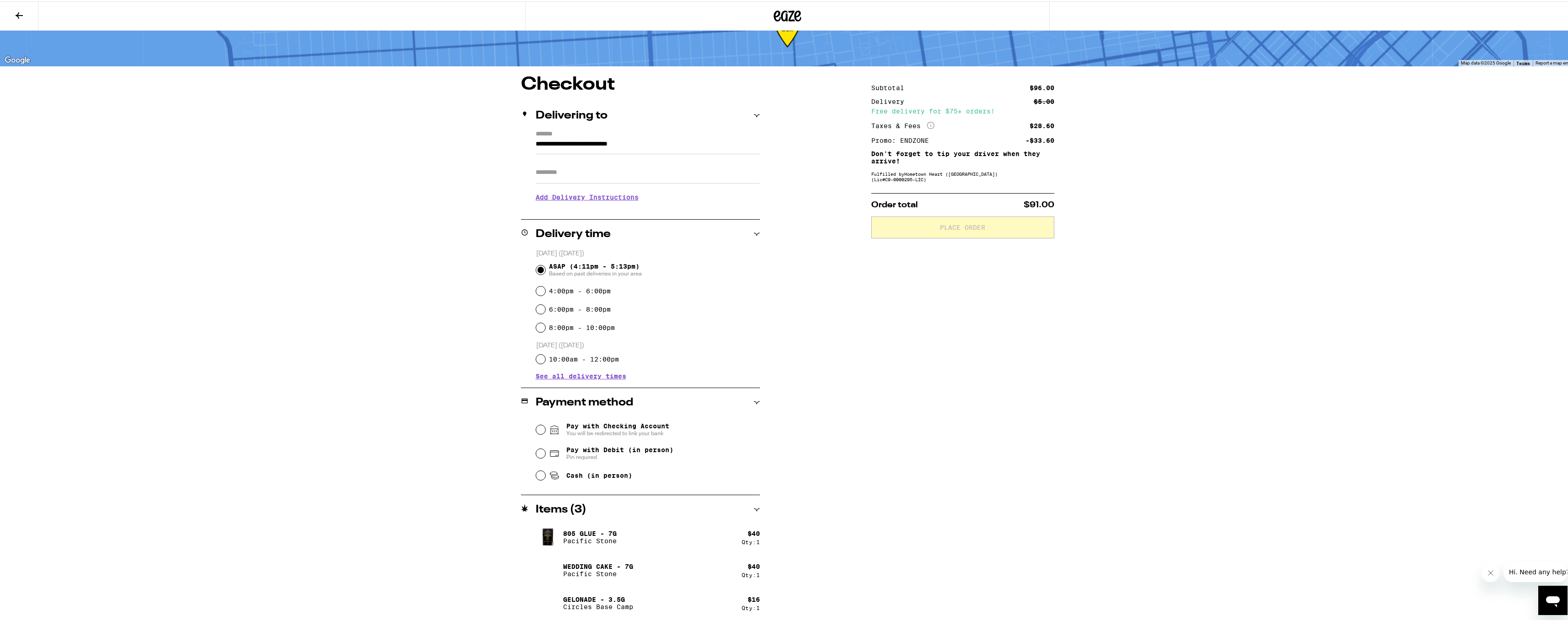
scroll to position [38, 0]
click at [622, 455] on span "Pin required" at bounding box center [620, 454] width 107 height 7
click at [545, 455] on input "Pay with Debit (in person) Pin required" at bounding box center [541, 451] width 9 height 9
radio input "true"
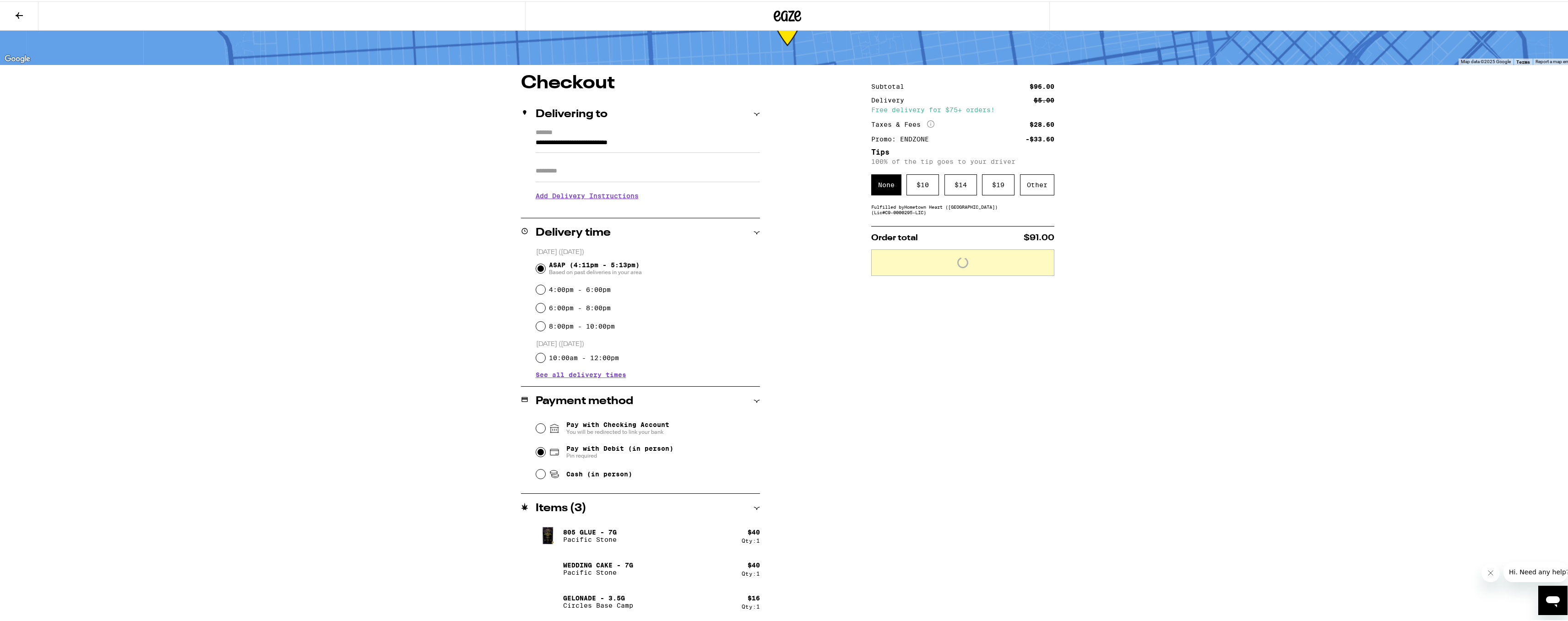
click at [972, 445] on div "Subtotal $96.00 Delivery $5.00 Free delivery for $75+ orders! Taxes & Fees More…" at bounding box center [962, 347] width 183 height 548
click at [1027, 189] on div "Other" at bounding box center [1037, 183] width 34 height 21
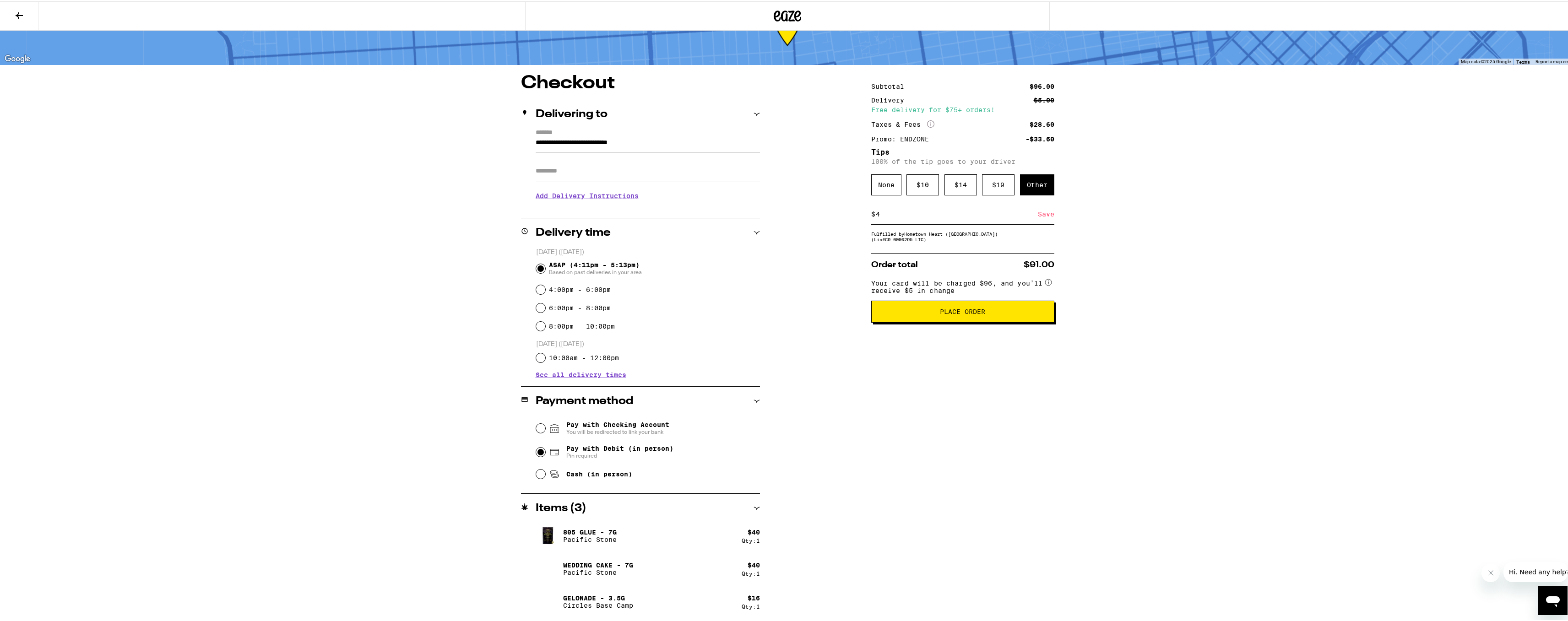
type input "4"
click at [1039, 212] on div "Save" at bounding box center [1046, 213] width 17 height 20
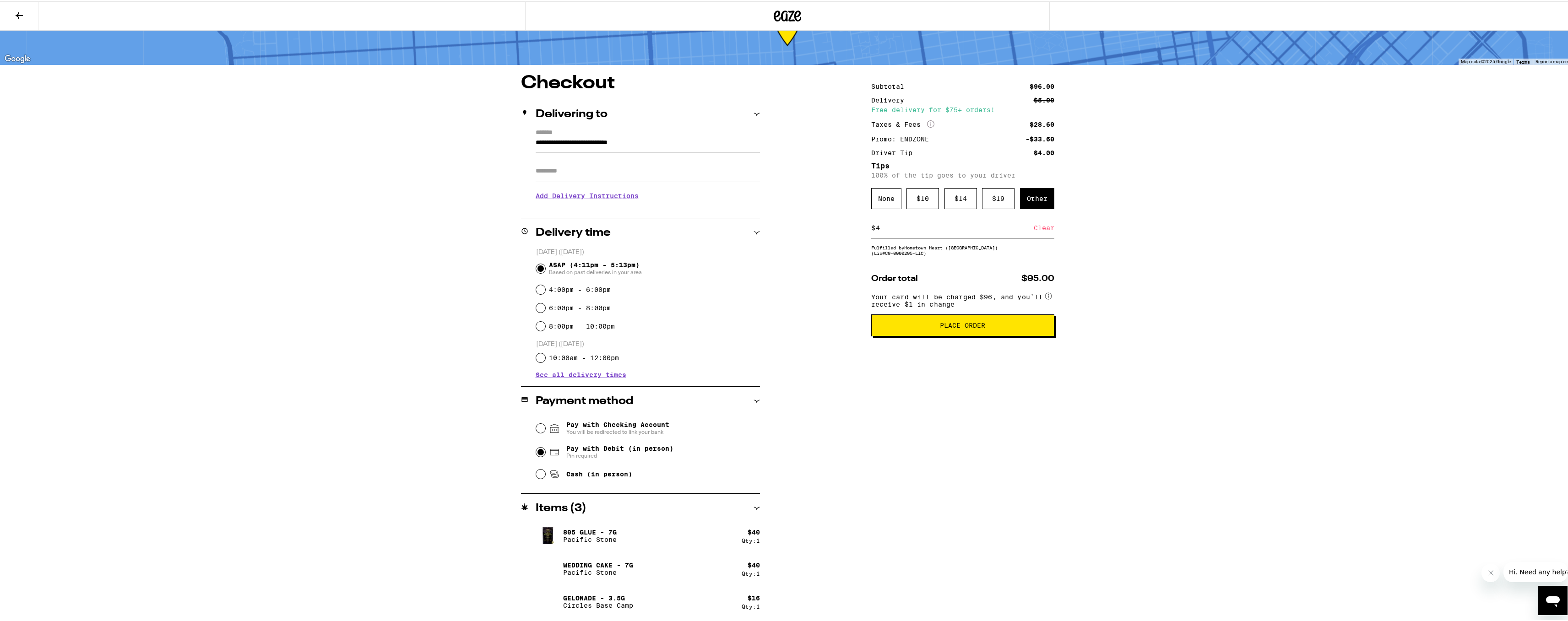
click at [1224, 252] on div "**********" at bounding box center [787, 291] width 1574 height 659
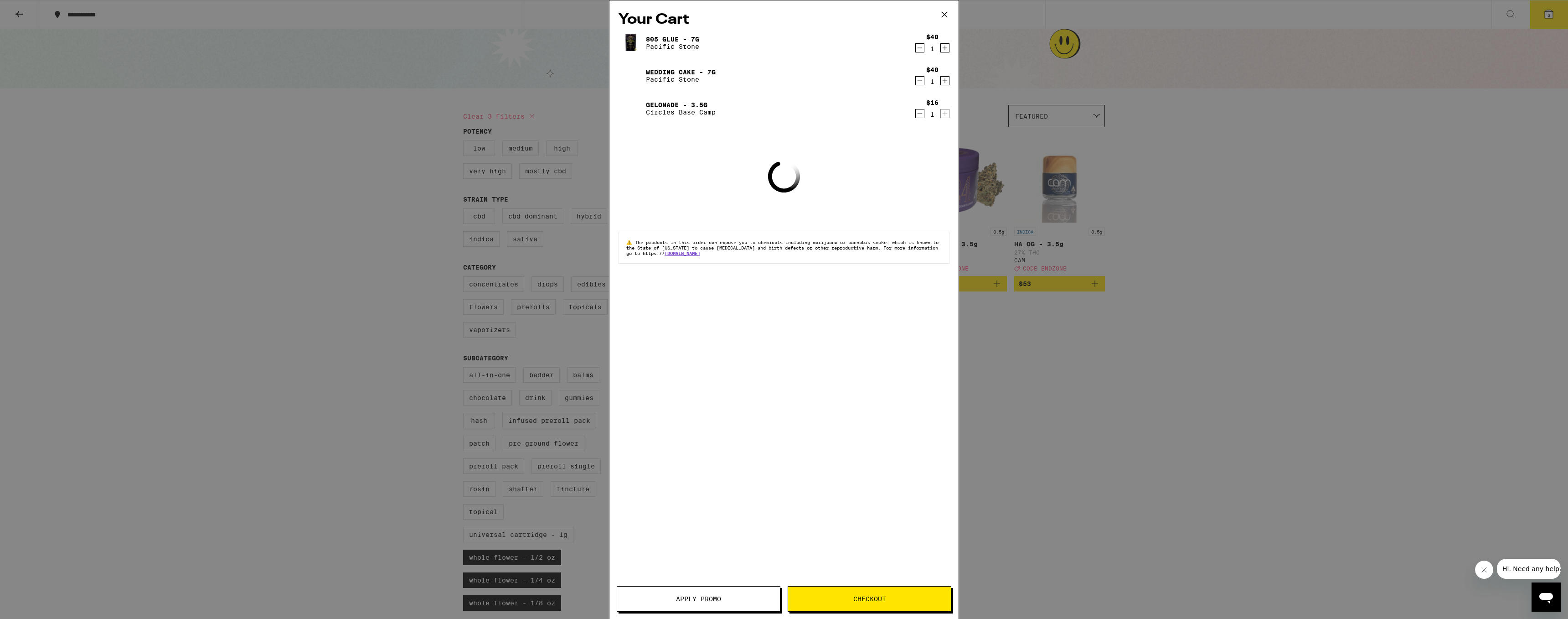
click at [1100, 407] on div "Your Cart 805 Glue - 7g Pacific Stone $40 1 Wedding Cake - 7g Pacific Stone $40…" at bounding box center [784, 310] width 1568 height 619
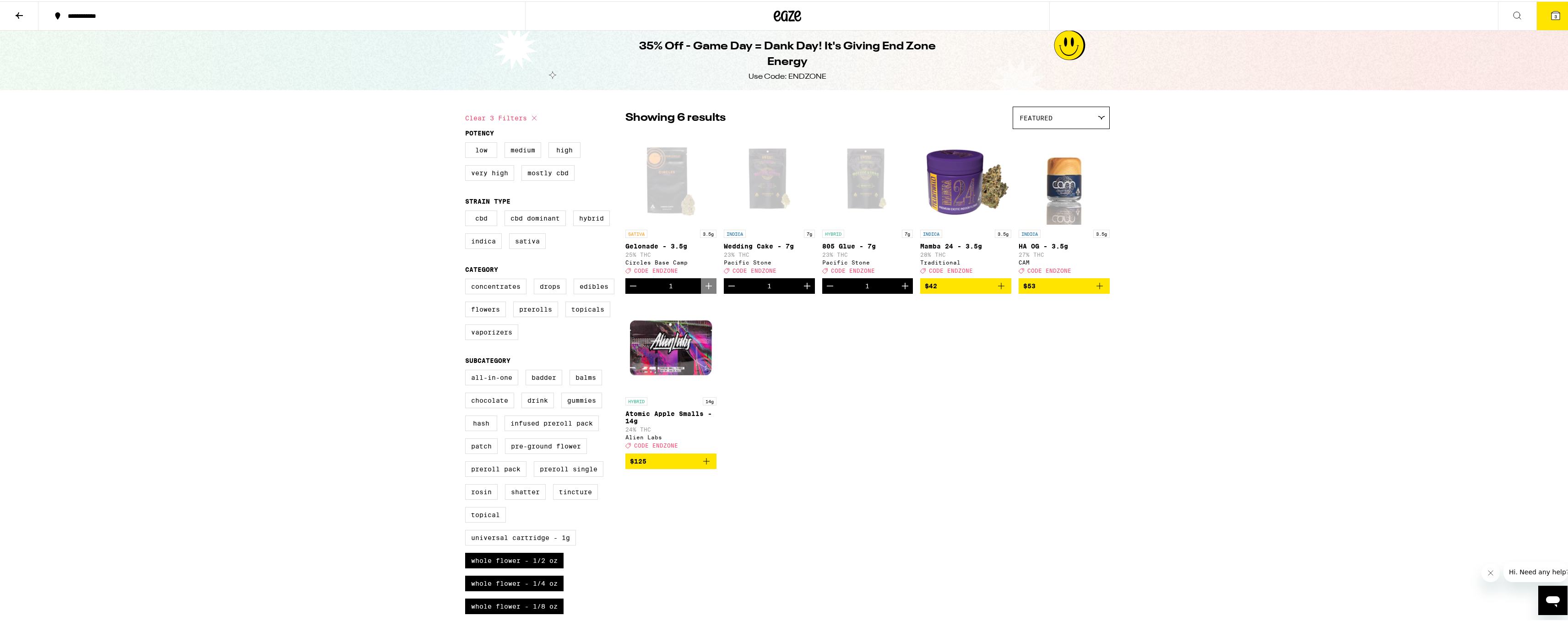
click at [786, 3] on div at bounding box center [787, 15] width 525 height 29
click at [786, 11] on icon at bounding box center [788, 14] width 14 height 11
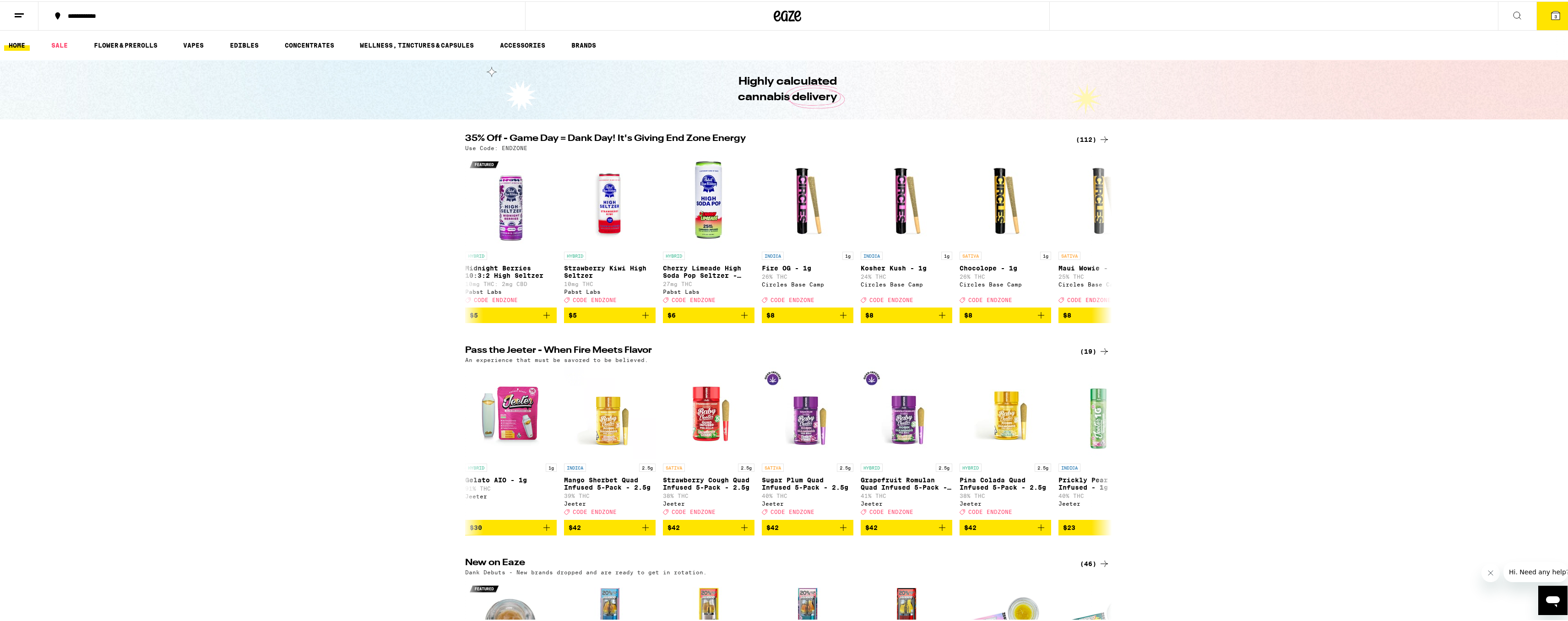
click at [1372, 77] on div "Highly calculated cannabis delivery" at bounding box center [787, 88] width 1574 height 59
